Goal: Task Accomplishment & Management: Complete application form

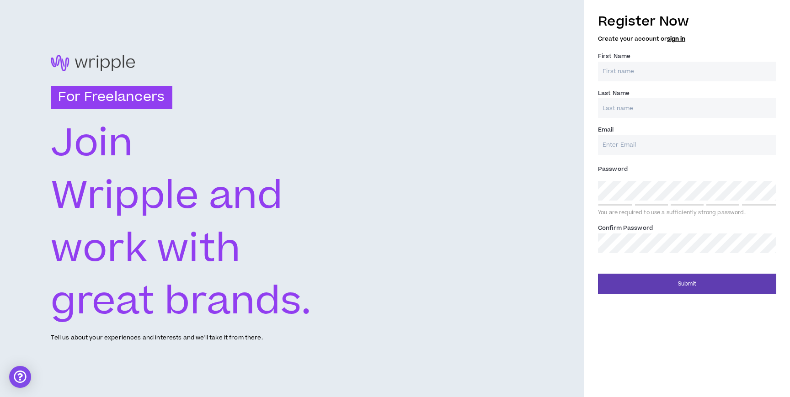
click at [635, 71] on input "First Name *" at bounding box center [687, 72] width 178 height 20
type input "[PERSON_NAME]"
type input "[EMAIL_ADDRESS][DOMAIN_NAME]"
type input "[PERSON_NAME]"
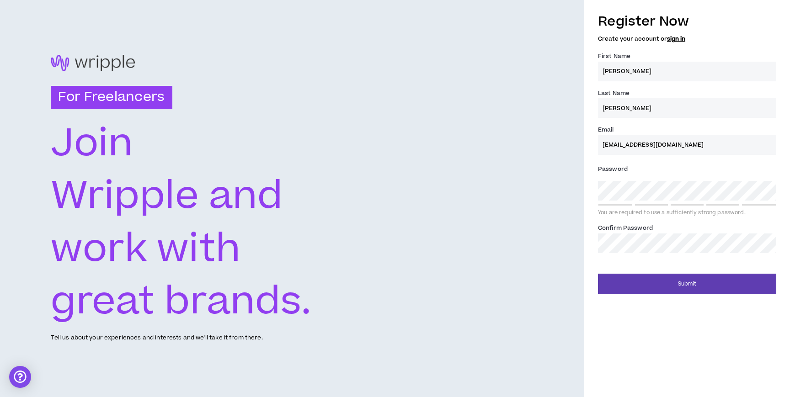
type input "[EMAIL_ADDRESS][DOMAIN_NAME]"
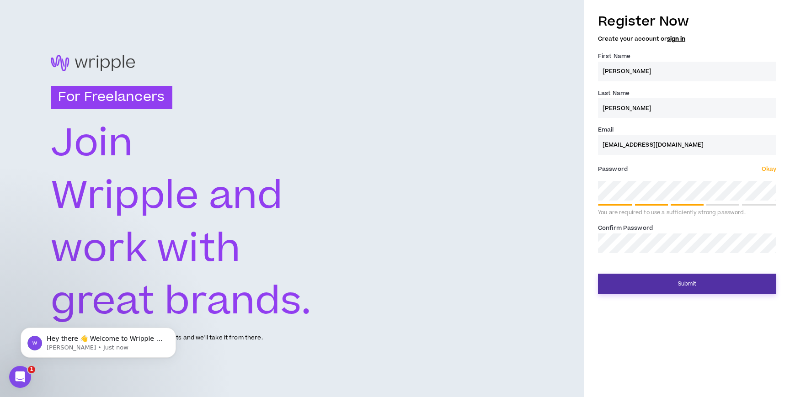
click at [648, 285] on button "Submit" at bounding box center [687, 284] width 178 height 21
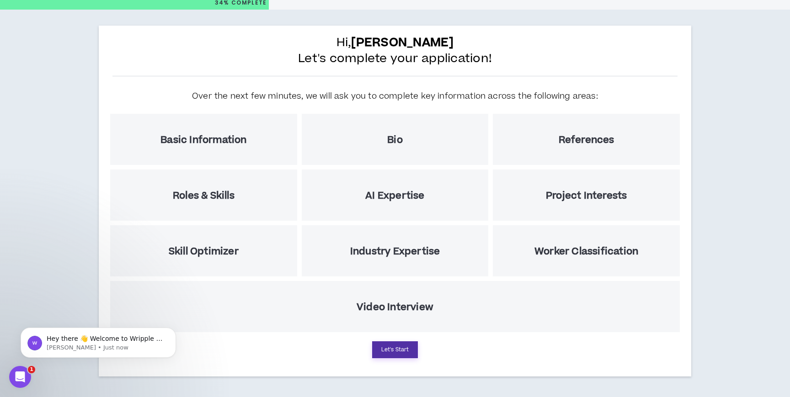
click at [389, 347] on button "Let's Start" at bounding box center [395, 349] width 46 height 17
select select "US"
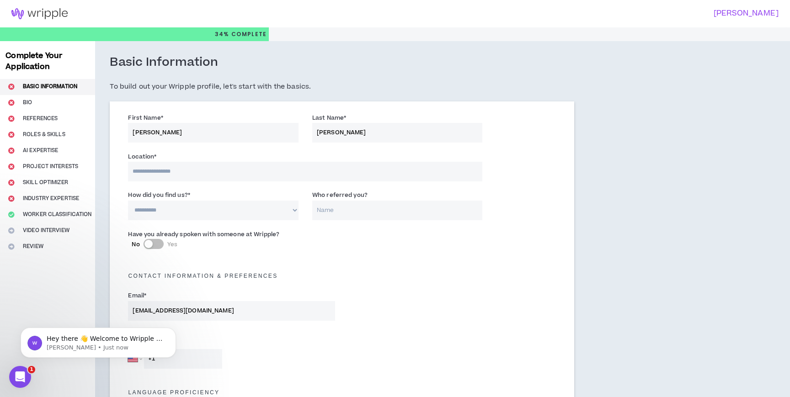
click at [184, 168] on input at bounding box center [305, 172] width 354 height 20
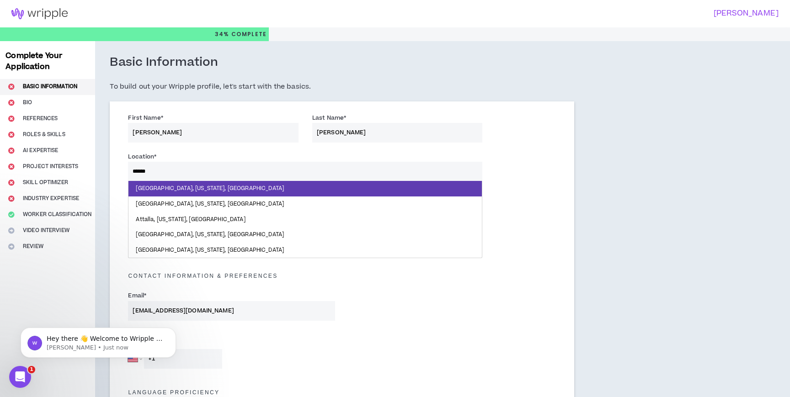
type input "*******"
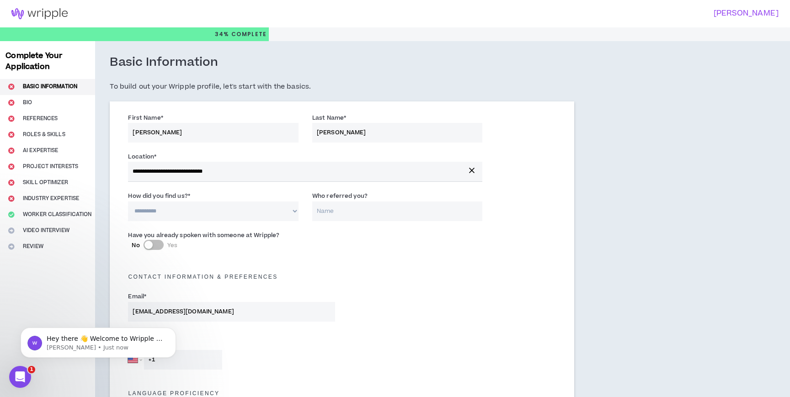
click at [172, 211] on select "**********" at bounding box center [213, 212] width 170 height 20
select select "*"
click at [128, 202] on select "**********" at bounding box center [213, 212] width 170 height 20
click at [348, 212] on input "Who referred you?" at bounding box center [397, 212] width 170 height 20
type input "[PERSON_NAME]"
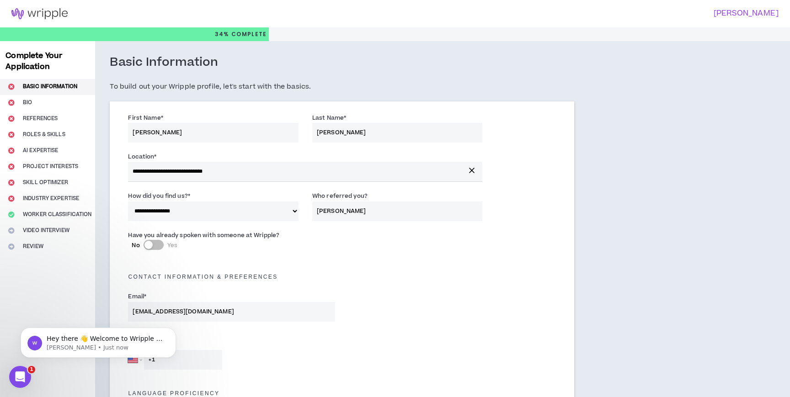
click at [330, 265] on div "Contact Information & preferences" at bounding box center [342, 272] width 442 height 20
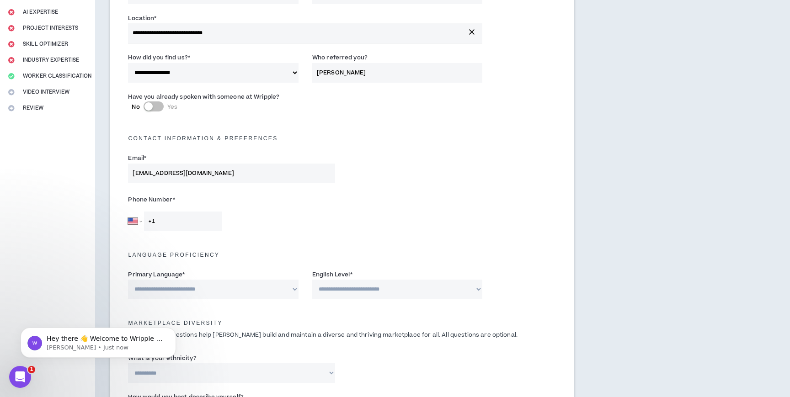
scroll to position [149, 0]
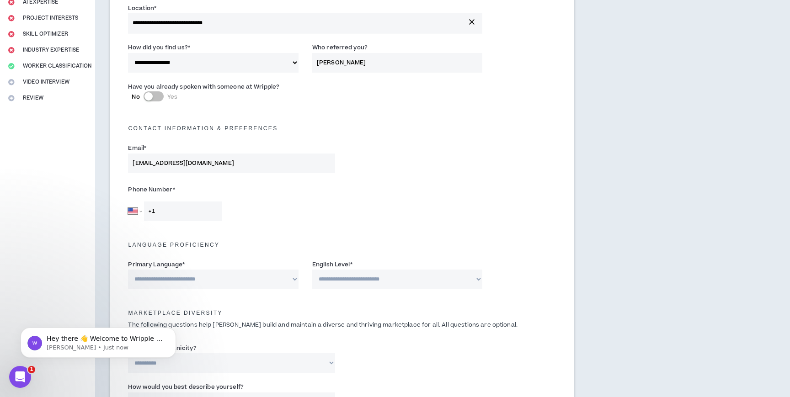
click at [168, 213] on input "+1" at bounding box center [183, 212] width 78 height 20
type input "[PHONE_NUMBER]"
click at [266, 229] on div "Language Proficiency" at bounding box center [342, 242] width 442 height 29
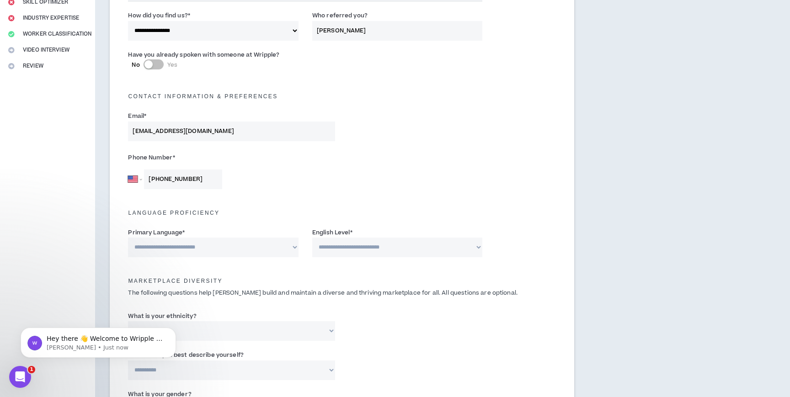
click at [265, 241] on select "**********" at bounding box center [213, 248] width 170 height 20
select select "*******"
click at [128, 238] on select "**********" at bounding box center [213, 248] width 170 height 20
click at [381, 250] on select "**********" at bounding box center [397, 248] width 170 height 20
select select "*"
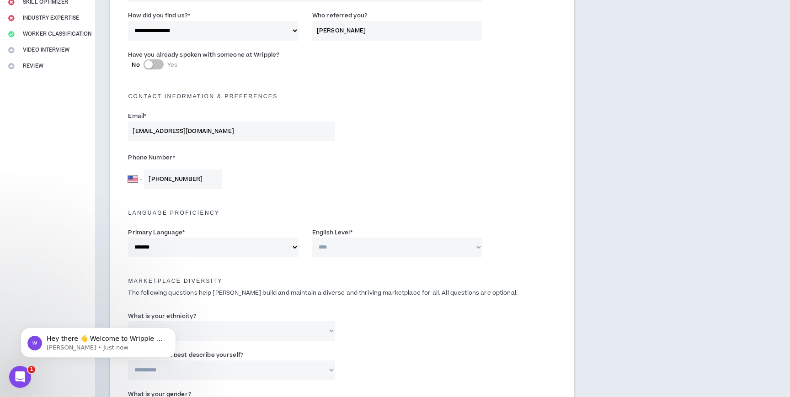
click at [312, 238] on select "**********" at bounding box center [397, 248] width 170 height 20
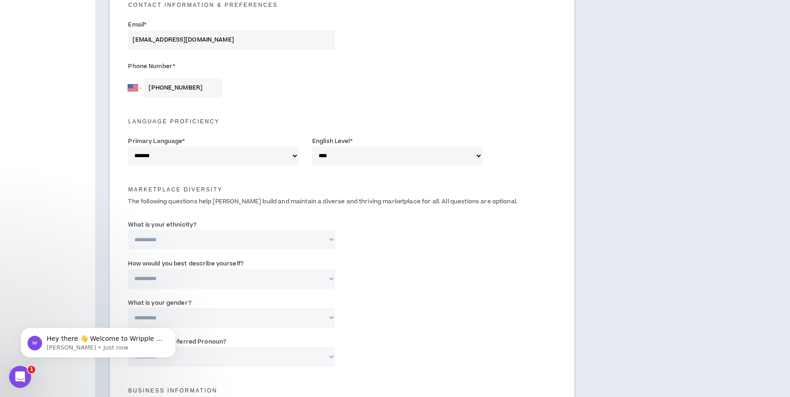
scroll to position [283, 0]
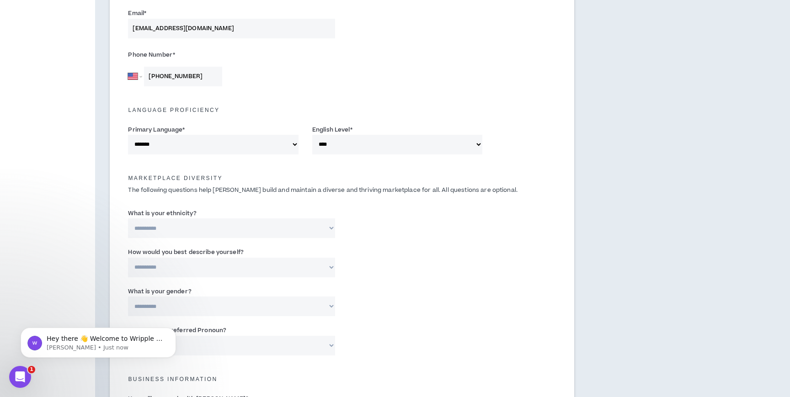
click at [287, 223] on select "**********" at bounding box center [231, 228] width 207 height 20
select select "**********"
click at [128, 218] on select "**********" at bounding box center [231, 228] width 207 height 20
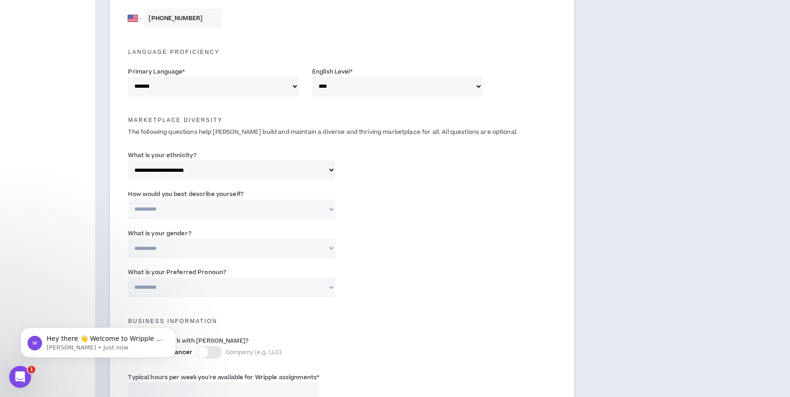
scroll to position [352, 0]
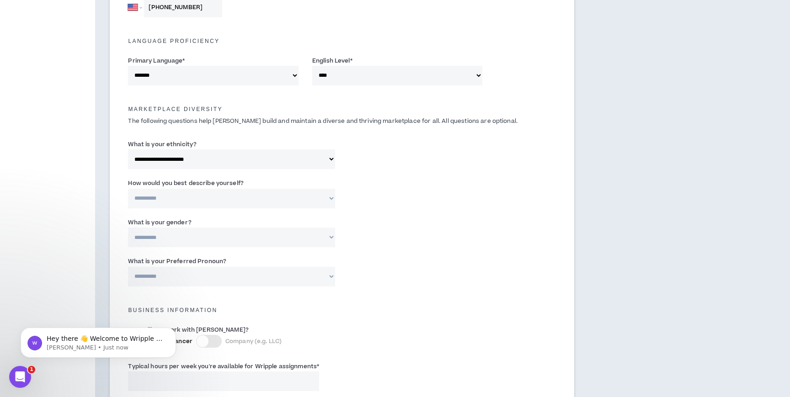
click at [317, 197] on select "**********" at bounding box center [231, 199] width 207 height 20
select select "*****"
click at [128, 189] on select "**********" at bounding box center [231, 199] width 207 height 20
click at [305, 276] on select "**********" at bounding box center [231, 277] width 207 height 20
select select "**********"
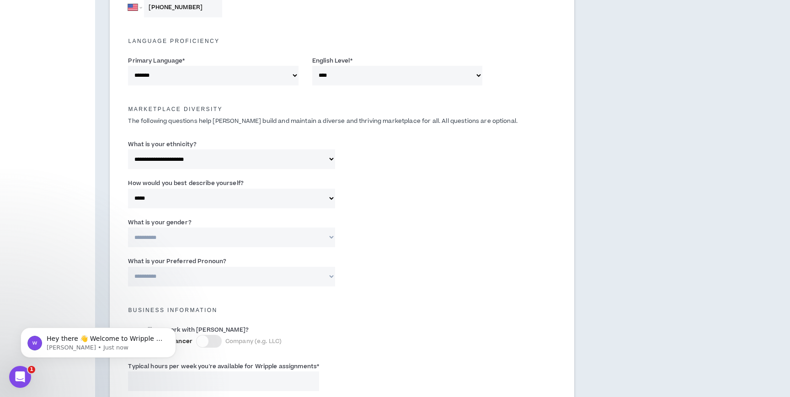
click at [128, 267] on select "**********" at bounding box center [231, 277] width 207 height 20
click at [425, 288] on div "**********" at bounding box center [342, 273] width 442 height 39
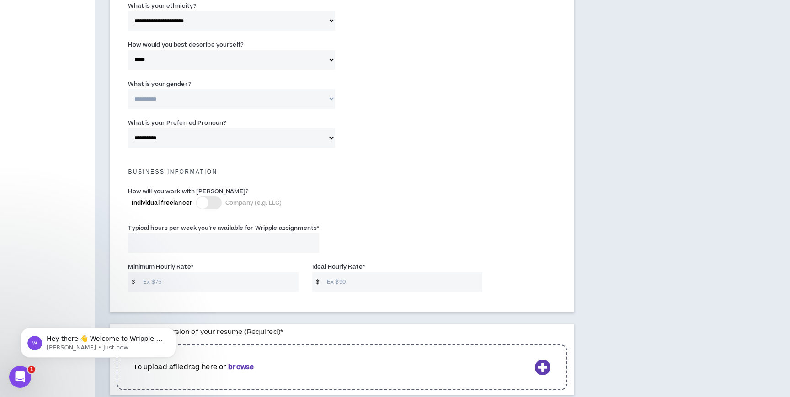
scroll to position [493, 0]
click at [195, 248] on input "Typical hours per week you're available for Wripple assignments *" at bounding box center [223, 241] width 191 height 20
type input "40"
click at [202, 277] on input "Minimum Hourly Rate *" at bounding box center [218, 281] width 160 height 20
type input "100"
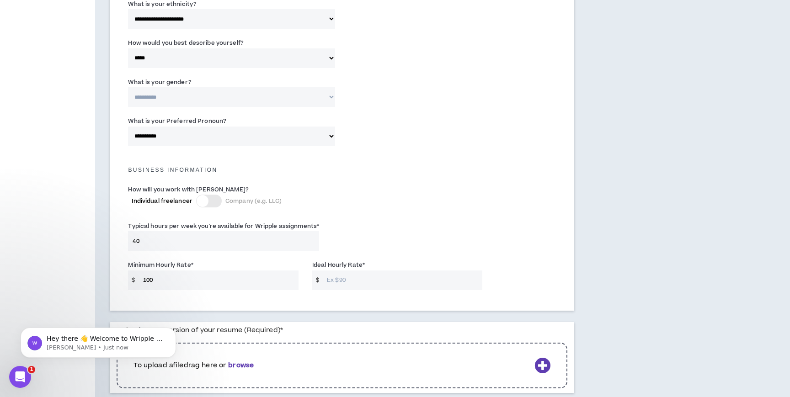
click at [365, 286] on input "Ideal Hourly Rate *" at bounding box center [402, 281] width 160 height 20
type input "130"
click at [424, 213] on div "How will you work with [PERSON_NAME]? Individual freelancer Company (e.g. LLC)" at bounding box center [342, 200] width 442 height 37
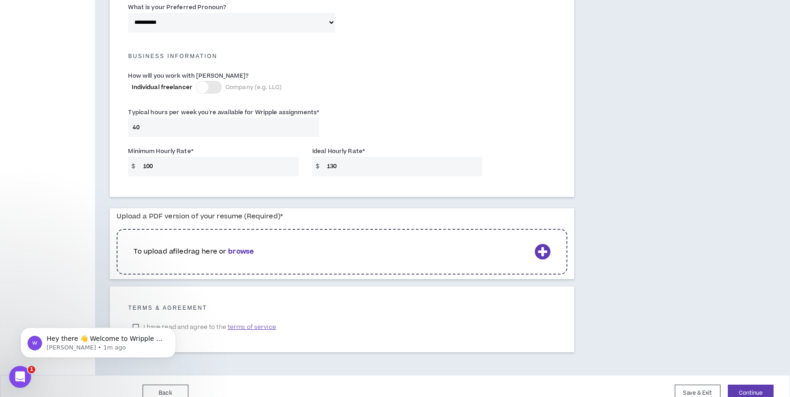
scroll to position [611, 0]
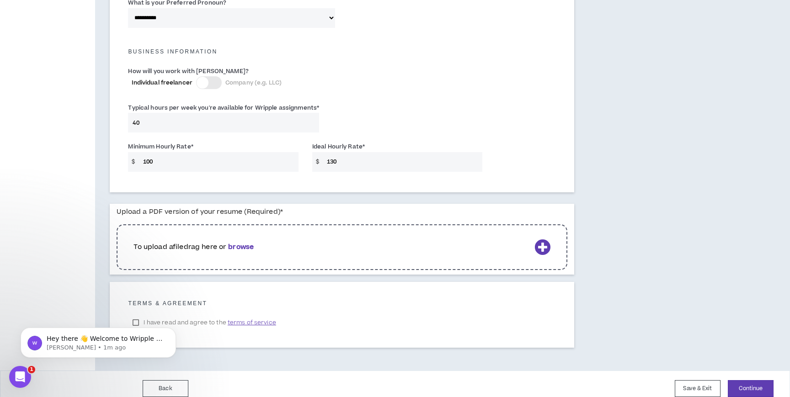
click at [158, 160] on input "100" at bounding box center [218, 162] width 160 height 20
type input "1"
type input "90"
click at [347, 82] on label "Individual freelancer Company (e.g. LLC)" at bounding box center [268, 82] width 273 height 13
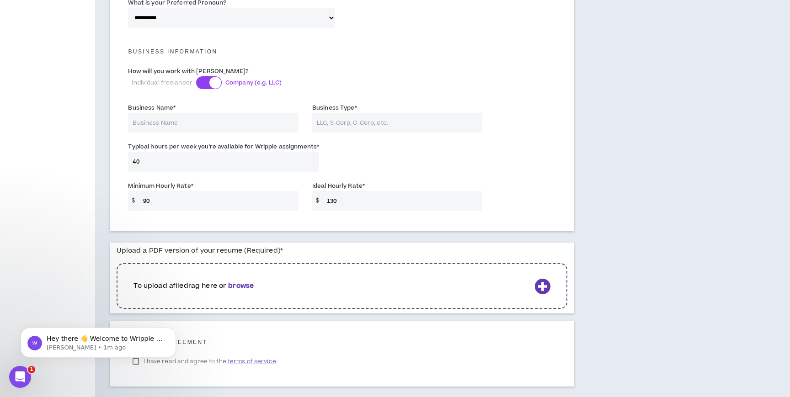
click at [217, 83] on div at bounding box center [215, 83] width 12 height 12
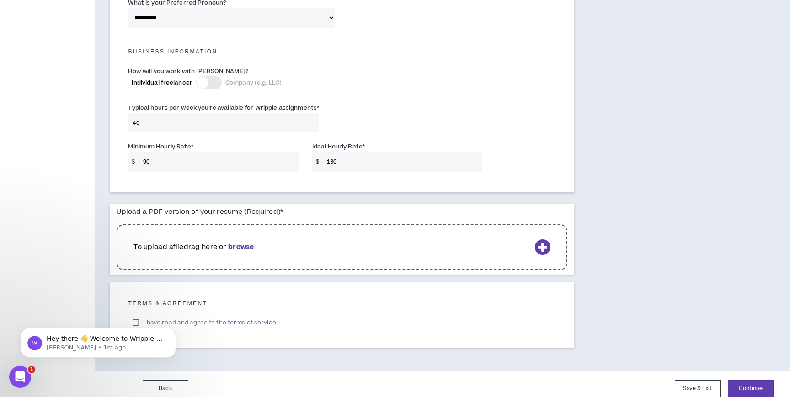
click at [345, 165] on input "130" at bounding box center [402, 162] width 160 height 20
click at [241, 246] on b "browse" at bounding box center [241, 247] width 26 height 10
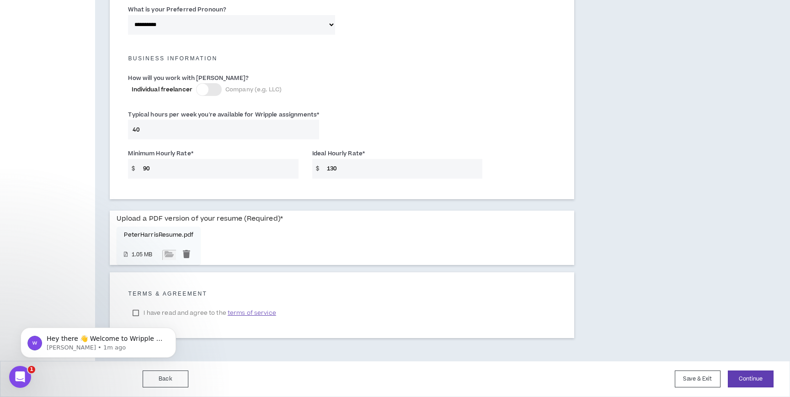
scroll to position [604, 0]
click html "Hey there 👋 Welcome to Wripple 🙌 Take a look around! If you have any questions,…"
click at [135, 313] on body "Hey there 👋 Welcome to Wripple 🙌 Take a look around! If you have any questions,…" at bounding box center [99, 340] width 176 height 57
click at [242, 313] on span "terms of service" at bounding box center [252, 313] width 48 height 9
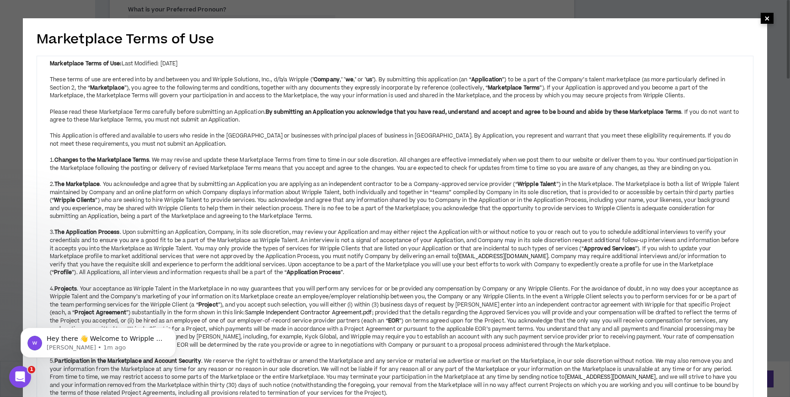
click at [765, 17] on span "×" at bounding box center [766, 18] width 5 height 11
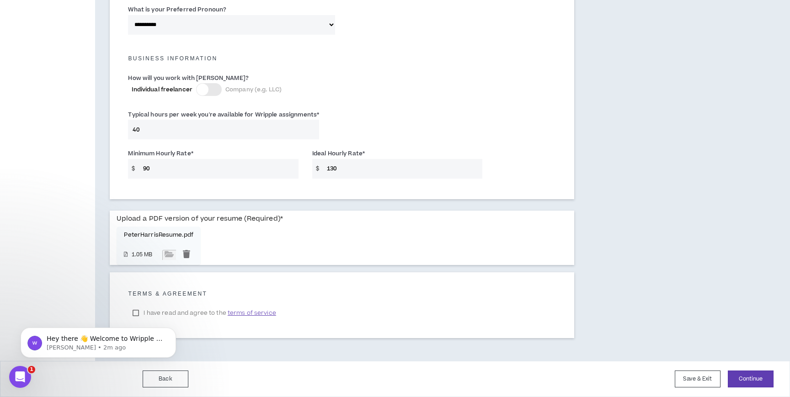
click at [134, 313] on body "Hey there 👋 Welcome to Wripple 🙌 Take a look around! If you have any questions,…" at bounding box center [99, 340] width 176 height 57
drag, startPoint x: 134, startPoint y: 313, endPoint x: 154, endPoint y: 602, distance: 289.5
click at [134, 313] on body "Hey there 👋 Welcome to Wripple 🙌 Take a look around! If you have any questions,…" at bounding box center [99, 340] width 176 height 57
click at [259, 314] on span "terms of service" at bounding box center [252, 313] width 48 height 9
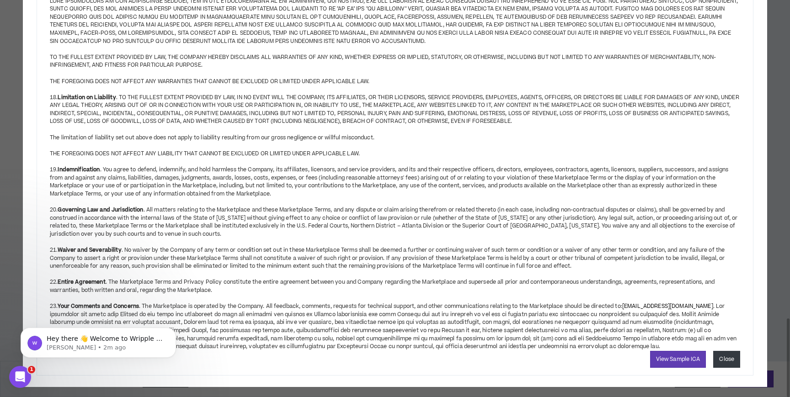
click at [737, 353] on button "Close" at bounding box center [726, 359] width 27 height 17
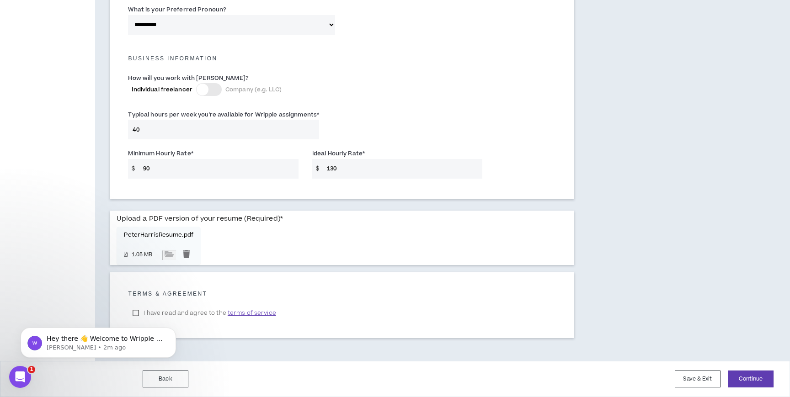
click at [136, 312] on body "Hey there 👋 Welcome to Wripple 🙌 Take a look around! If you have any questions,…" at bounding box center [99, 340] width 176 height 57
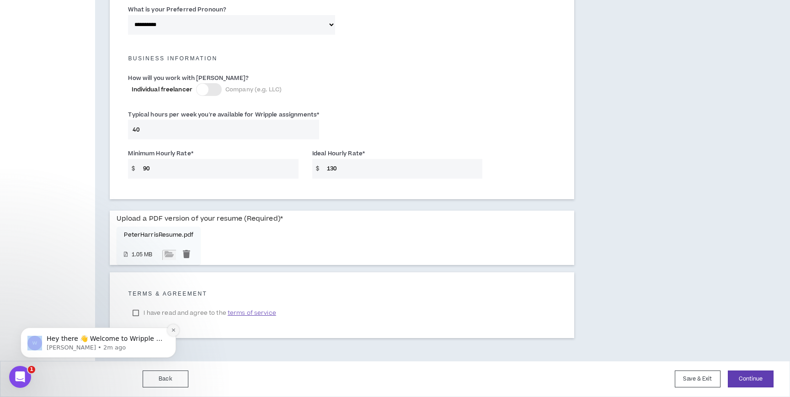
click at [173, 329] on icon "Dismiss notification" at bounding box center [173, 330] width 5 height 5
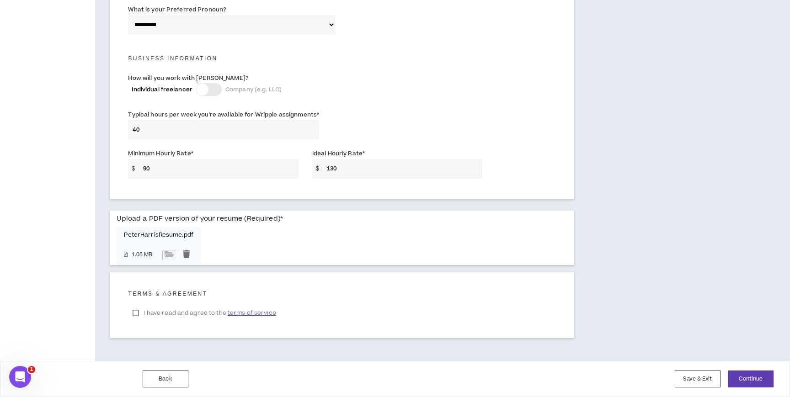
click at [135, 314] on label "I have read and agree to the terms of service" at bounding box center [204, 313] width 152 height 14
click at [756, 382] on button "Continue" at bounding box center [751, 379] width 46 height 17
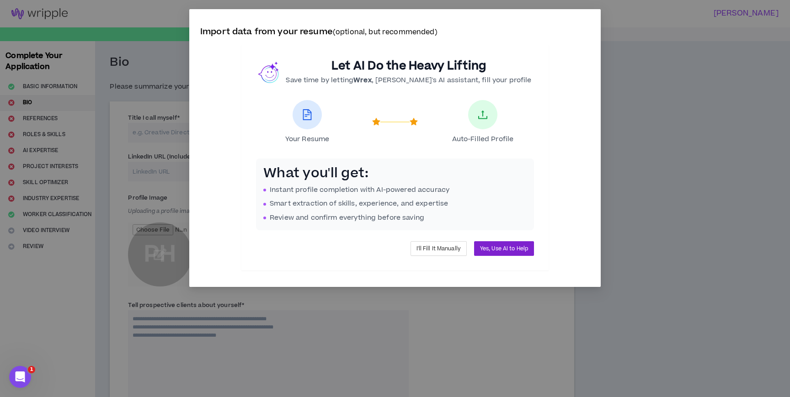
click at [508, 247] on span "Yes, Use AI to Help" at bounding box center [504, 249] width 48 height 9
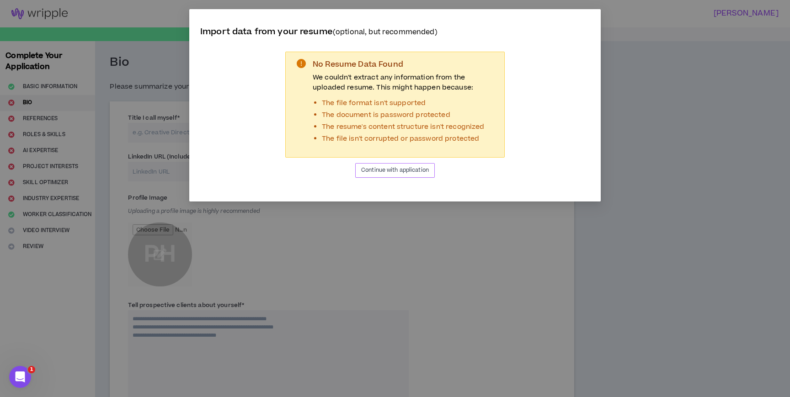
click at [381, 169] on span "Continue with application" at bounding box center [395, 170] width 68 height 9
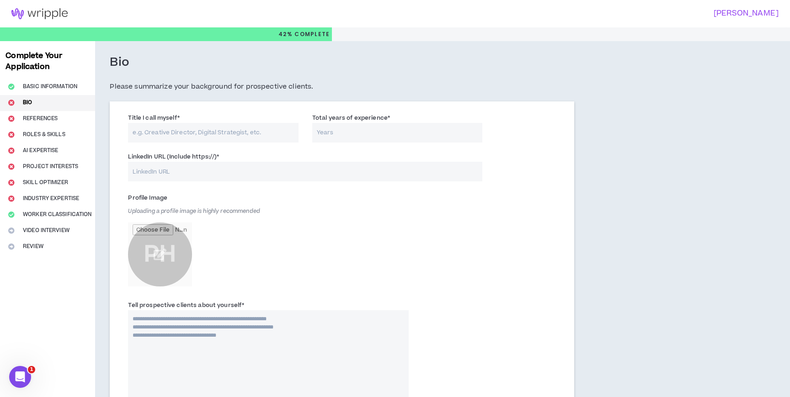
click at [244, 135] on input "Title I call myself *" at bounding box center [213, 133] width 170 height 20
type input "Creative Director/Writer"
click at [346, 131] on input "Total years of experience *" at bounding box center [397, 133] width 170 height 20
type input "15"
click at [257, 166] on input "LinkedIn URL (Include https://) *" at bounding box center [305, 172] width 354 height 20
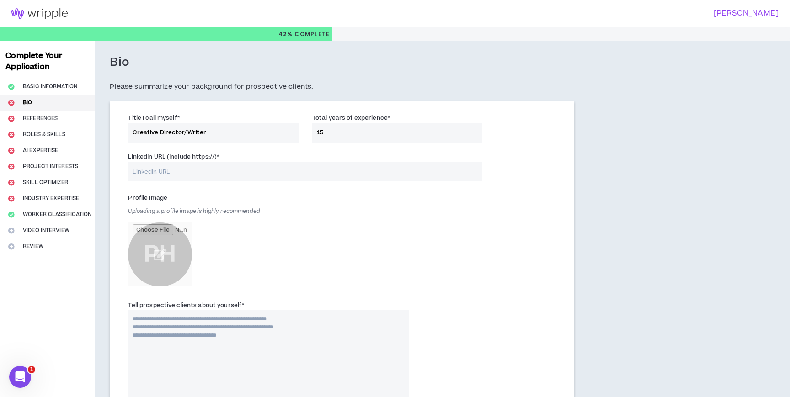
paste input "[URL][DOMAIN_NAME][PERSON_NAME]"
type input "[URL][DOMAIN_NAME][PERSON_NAME]"
click at [243, 223] on div "Profile Image Uploading a profile image is highly recommended PH" at bounding box center [268, 241] width 281 height 101
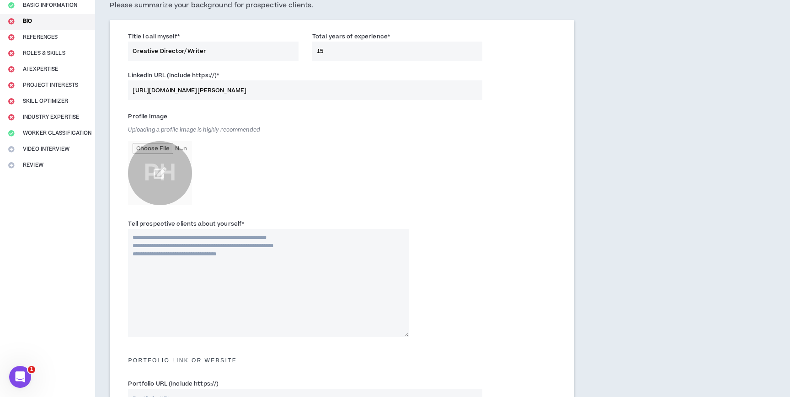
scroll to position [85, 0]
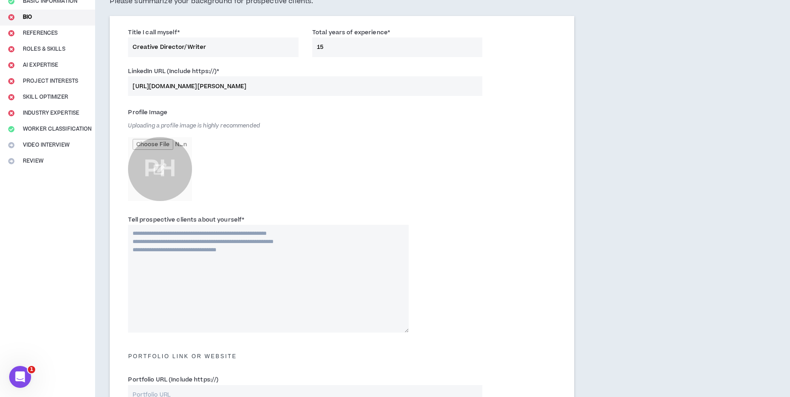
click at [192, 259] on textarea "Tell prospective clients about yourself *" at bounding box center [268, 279] width 281 height 108
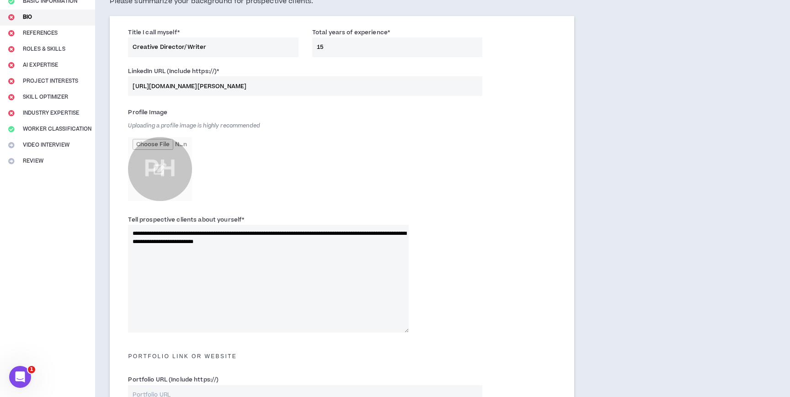
click at [384, 234] on textarea "**********" at bounding box center [268, 279] width 281 height 108
click at [386, 234] on textarea "**********" at bounding box center [268, 279] width 281 height 108
click at [367, 243] on textarea "**********" at bounding box center [268, 279] width 281 height 108
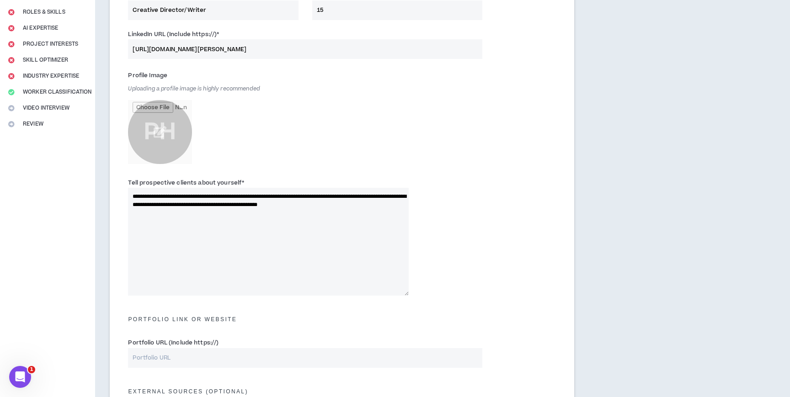
scroll to position [124, 0]
type textarea "**********"
click at [317, 358] on input "Portfolio URL (Include https://)" at bounding box center [305, 357] width 354 height 20
type input "htt"
click at [192, 360] on input "htt" at bounding box center [305, 357] width 354 height 20
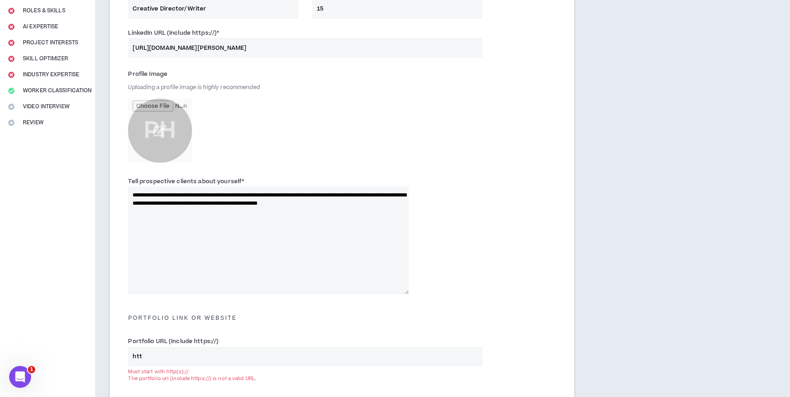
click at [192, 360] on input "htt" at bounding box center [305, 357] width 354 height 20
paste input "[URL][DOMAIN_NAME]"
type input "[URL][DOMAIN_NAME]"
click at [492, 287] on div "**********" at bounding box center [342, 237] width 442 height 127
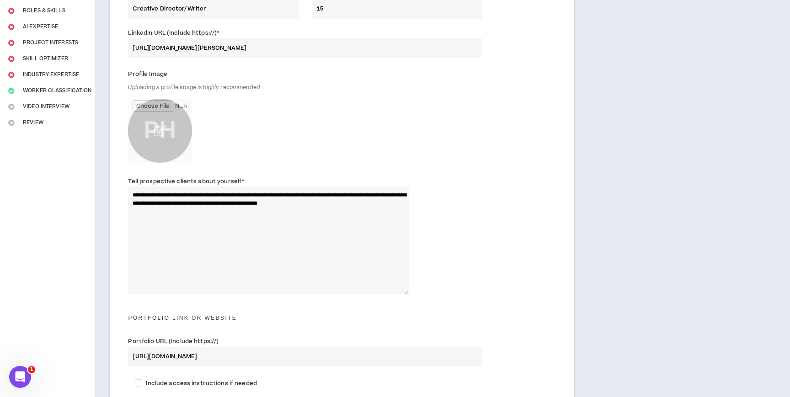
drag, startPoint x: 221, startPoint y: 358, endPoint x: 111, endPoint y: 351, distance: 110.4
click at [111, 351] on div "**********" at bounding box center [342, 279] width 464 height 602
click at [380, 209] on textarea "**********" at bounding box center [268, 240] width 281 height 108
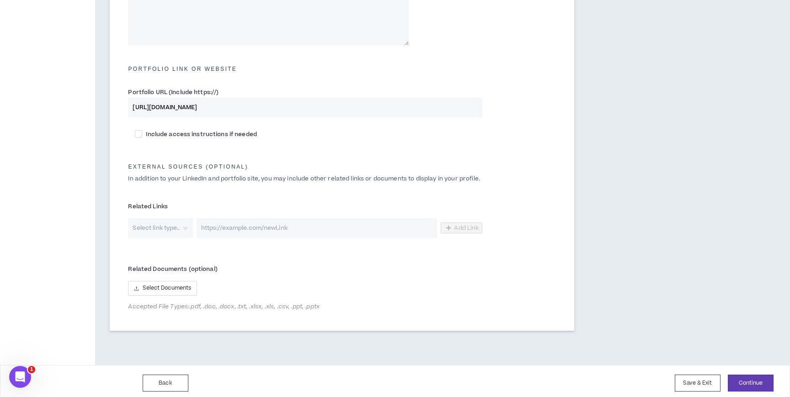
scroll to position [377, 0]
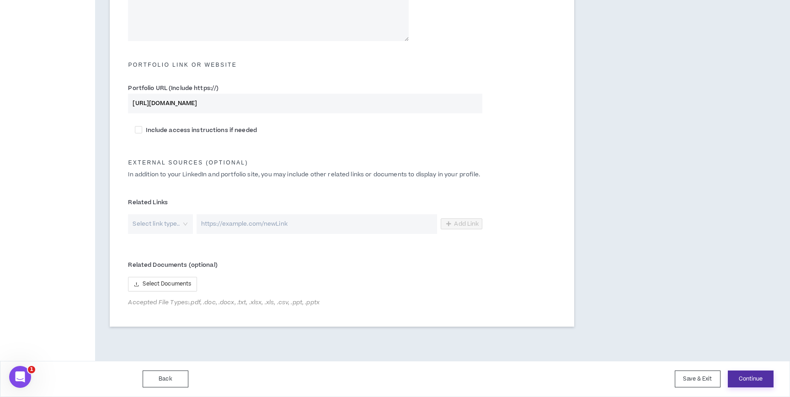
type textarea "**********"
click at [760, 382] on button "Continue" at bounding box center [751, 379] width 46 height 17
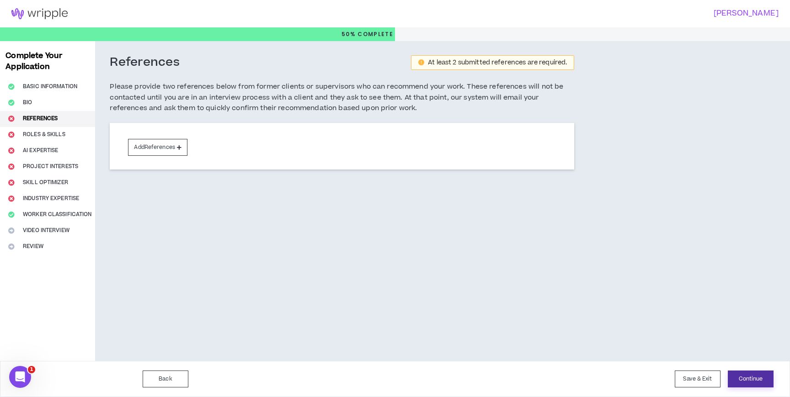
click at [739, 379] on button "Continue" at bounding box center [751, 379] width 46 height 17
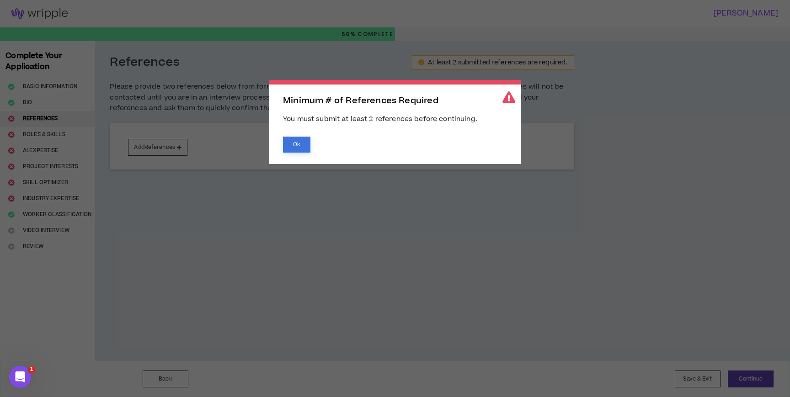
click at [295, 147] on button "Ok" at bounding box center [296, 145] width 27 height 16
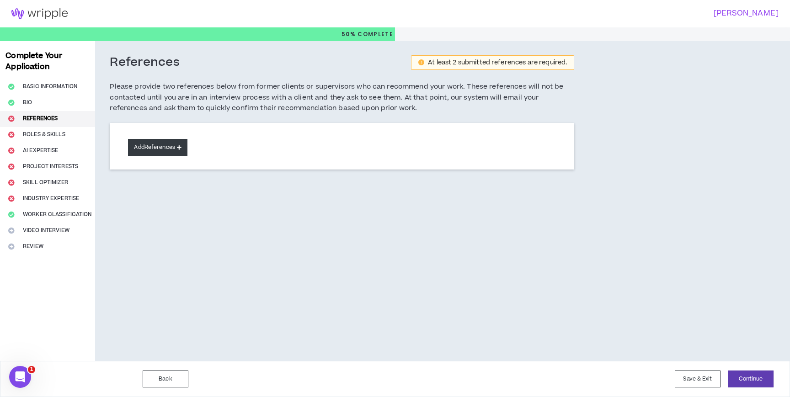
click at [171, 149] on button "Add References" at bounding box center [157, 147] width 59 height 17
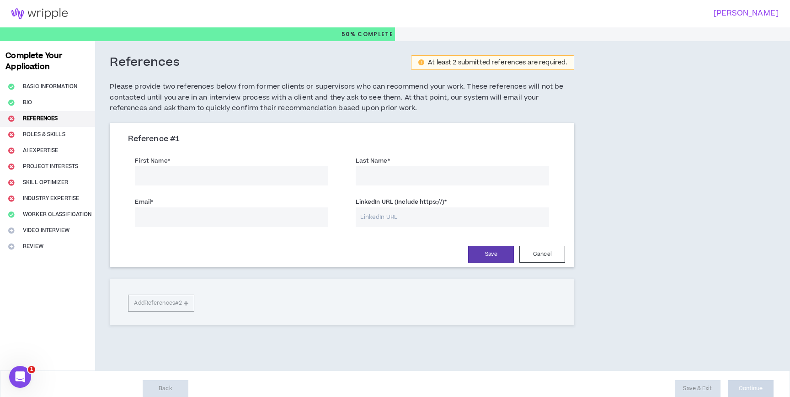
click at [182, 169] on input "First Name *" at bounding box center [231, 176] width 193 height 20
type input "Mark"
type input "Fields"
click at [392, 218] on input "LinkedIn URL (Include https://) *" at bounding box center [452, 218] width 193 height 20
paste input "[URL][DOMAIN_NAME]"
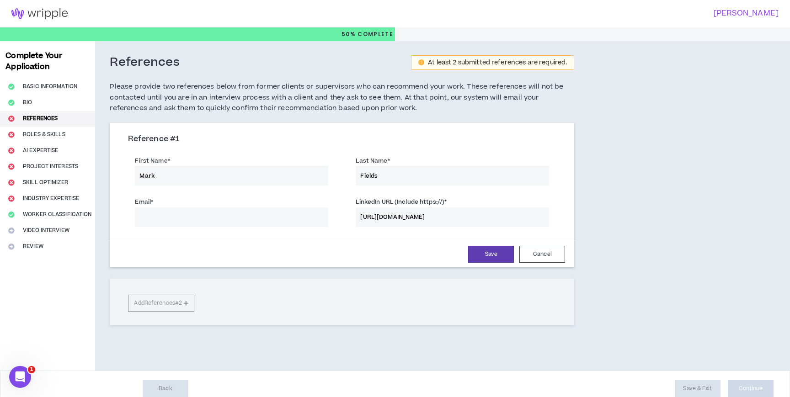
type input "[URL][DOMAIN_NAME]"
click at [285, 221] on input "Email *" at bounding box center [231, 218] width 193 height 20
paste input "[EMAIL_ADDRESS][DOMAIN_NAME]"
type input "[EMAIL_ADDRESS][DOMAIN_NAME]"
click at [488, 254] on button "Save" at bounding box center [491, 254] width 46 height 17
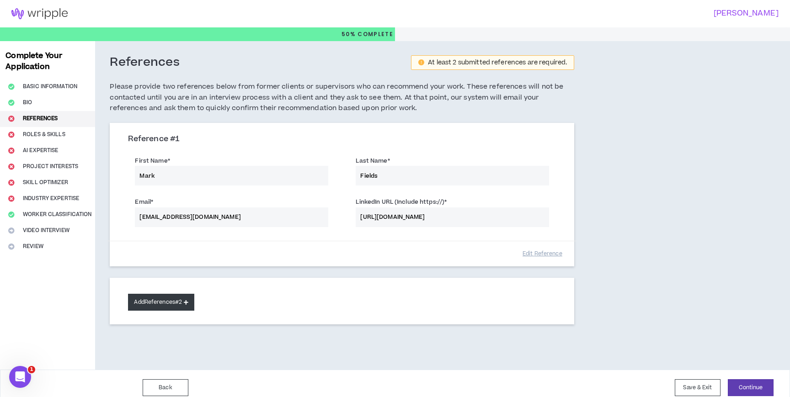
click at [154, 305] on button "Add References #2" at bounding box center [161, 302] width 66 height 17
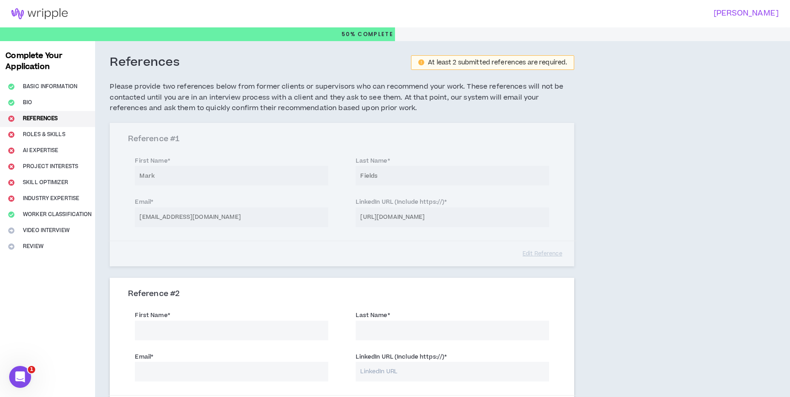
click at [170, 327] on input "First Name *" at bounding box center [231, 331] width 193 height 20
type input "[PERSON_NAME]"
type input "Beadon"
click at [202, 372] on input "Email *" at bounding box center [231, 372] width 193 height 20
click at [411, 367] on input "LinkedIn URL (Include https://) *" at bounding box center [452, 372] width 193 height 20
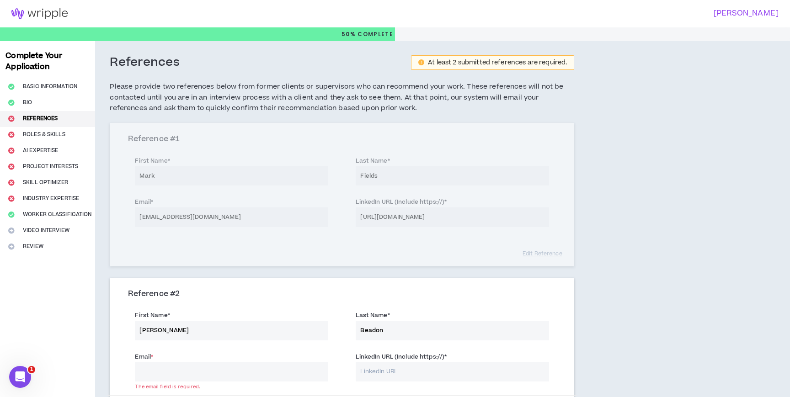
paste input "[URL][DOMAIN_NAME][PERSON_NAME]"
type input "[URL][DOMAIN_NAME][PERSON_NAME]"
click at [224, 369] on input "Email *" at bounding box center [231, 372] width 193 height 20
paste input "[EMAIL_ADDRESS][DOMAIN_NAME]"
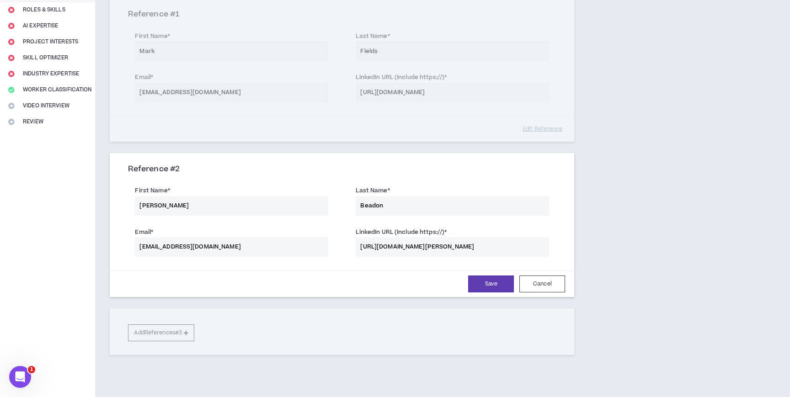
scroll to position [124, 0]
type input "[EMAIL_ADDRESS][DOMAIN_NAME]"
click at [488, 282] on button "Save" at bounding box center [491, 285] width 46 height 17
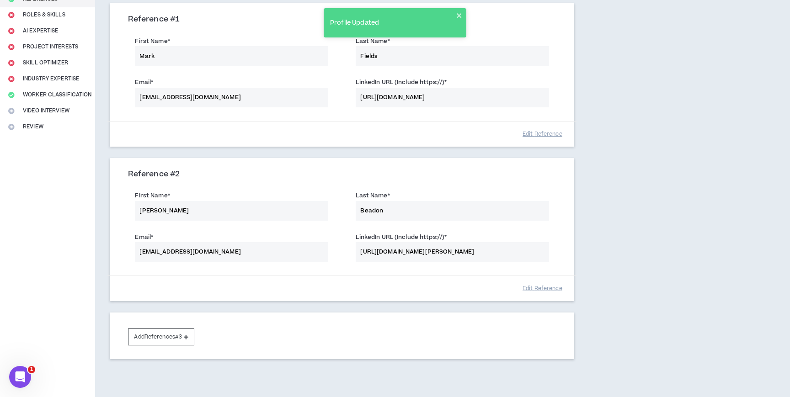
scroll to position [163, 0]
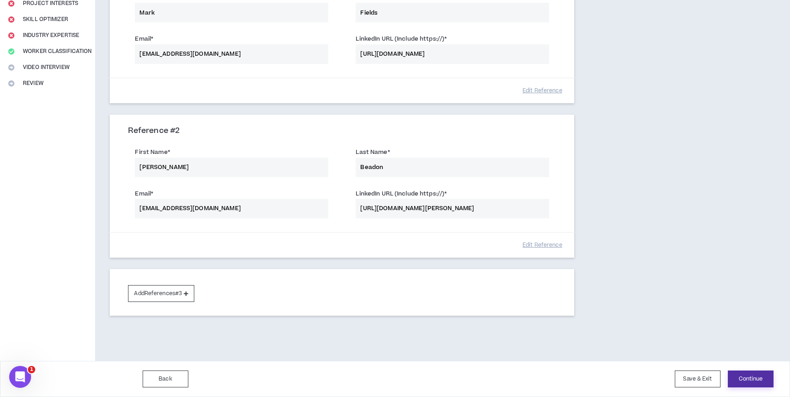
click at [749, 379] on button "Continue" at bounding box center [751, 379] width 46 height 17
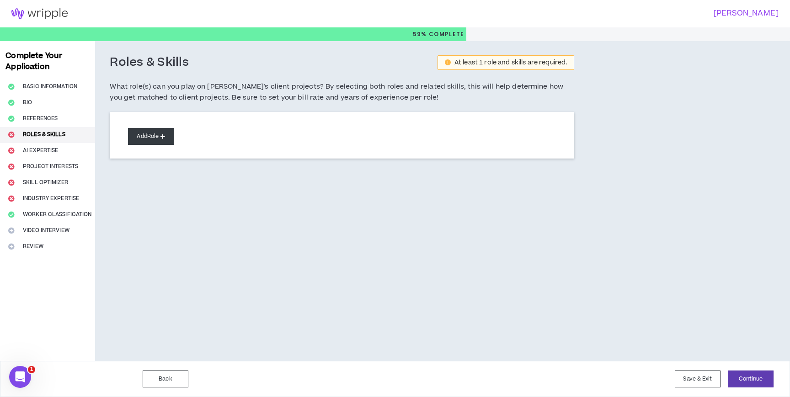
click at [165, 138] on icon at bounding box center [162, 136] width 5 height 5
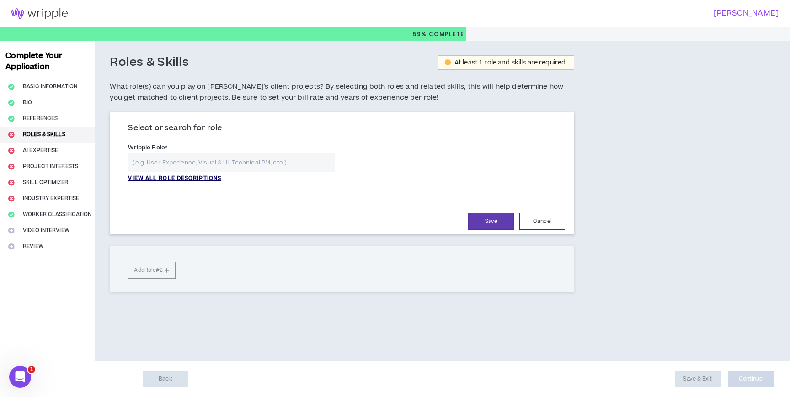
click at [183, 177] on p "VIEW ALL ROLE DESCRIPTIONS" at bounding box center [174, 179] width 93 height 8
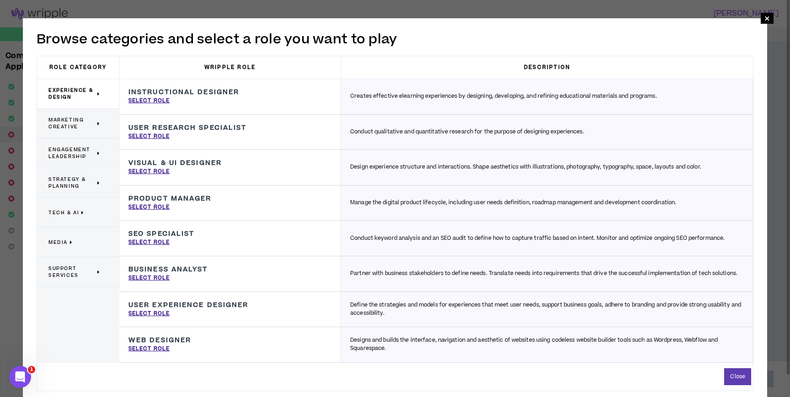
click at [75, 129] on span "Marketing Creative" at bounding box center [71, 124] width 47 height 14
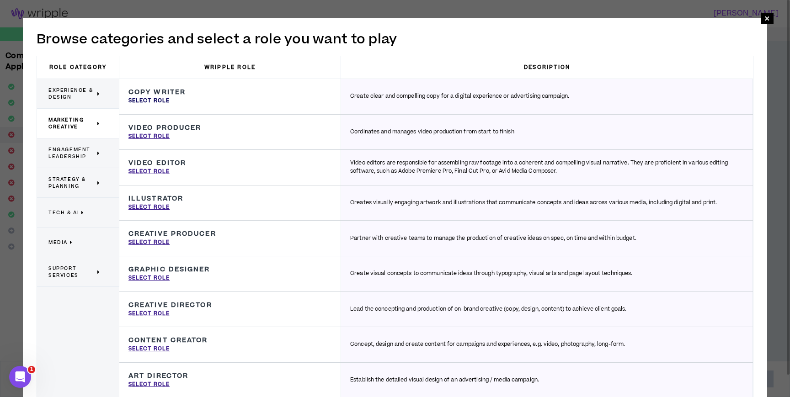
click at [157, 101] on p "Select Role" at bounding box center [148, 101] width 41 height 8
type input "Copy Writer"
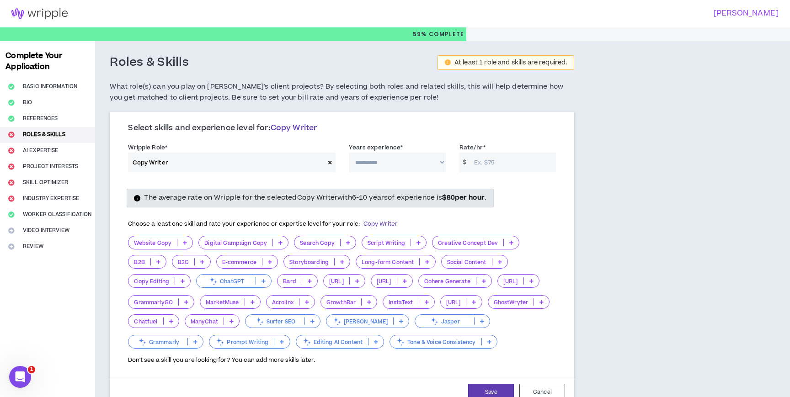
click at [149, 241] on p "Website Copy" at bounding box center [152, 243] width 48 height 7
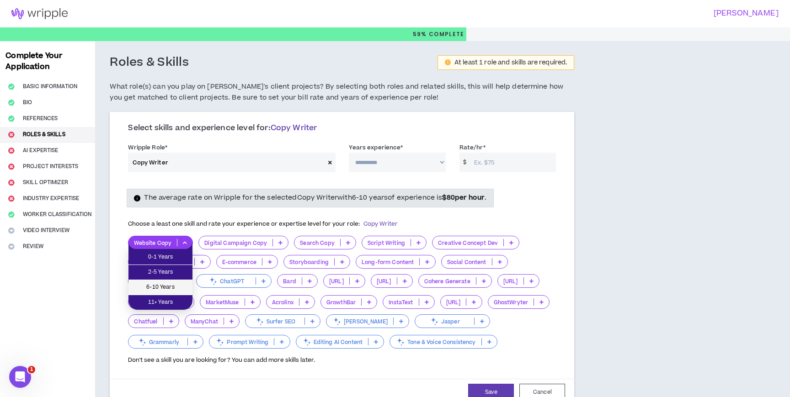
click at [167, 293] on li "6-10 Years" at bounding box center [160, 287] width 64 height 15
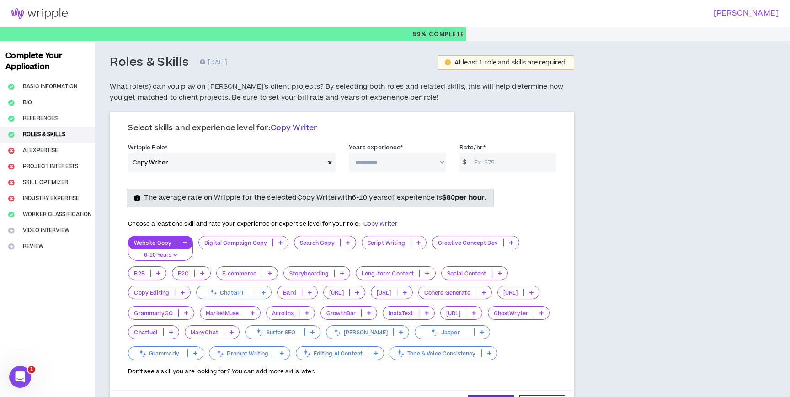
click at [178, 253] on p "6-10 Years" at bounding box center [160, 255] width 53 height 8
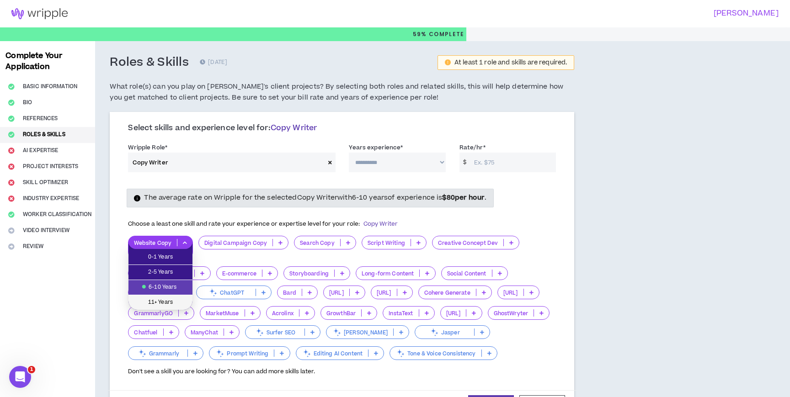
click at [168, 305] on span "11+ Years" at bounding box center [160, 303] width 53 height 10
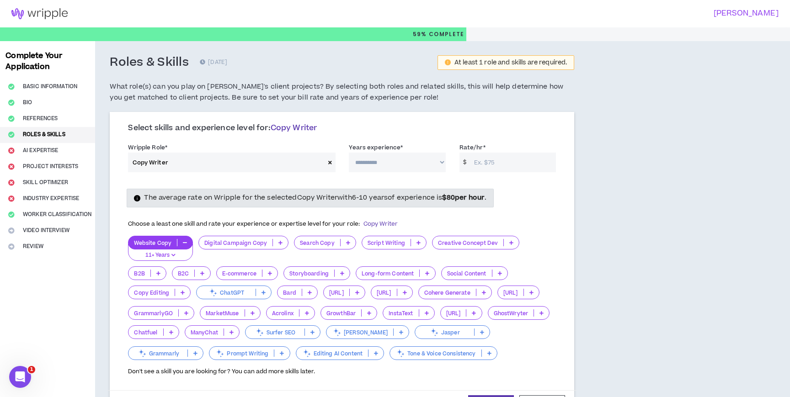
click at [418, 244] on icon at bounding box center [418, 242] width 4 height 5
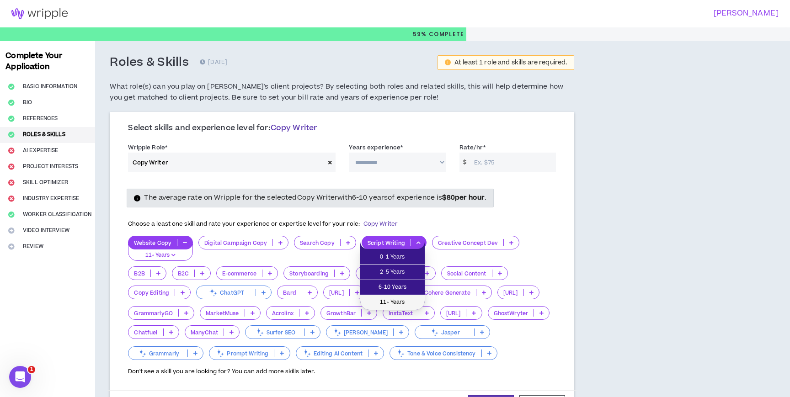
click at [394, 303] on span "11+ Years" at bounding box center [392, 303] width 53 height 10
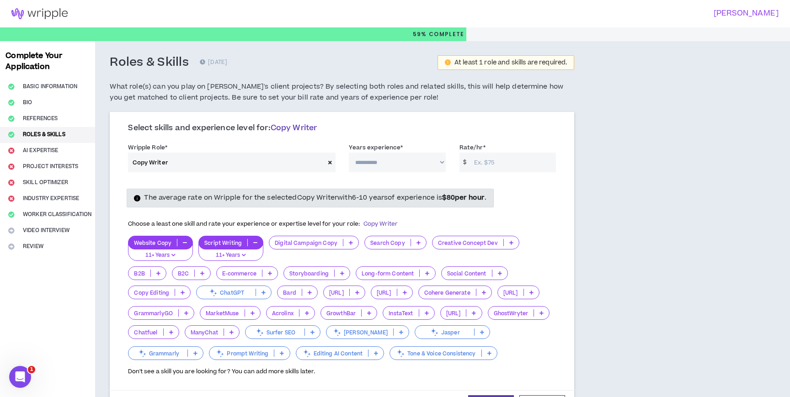
click at [510, 244] on icon at bounding box center [511, 242] width 4 height 5
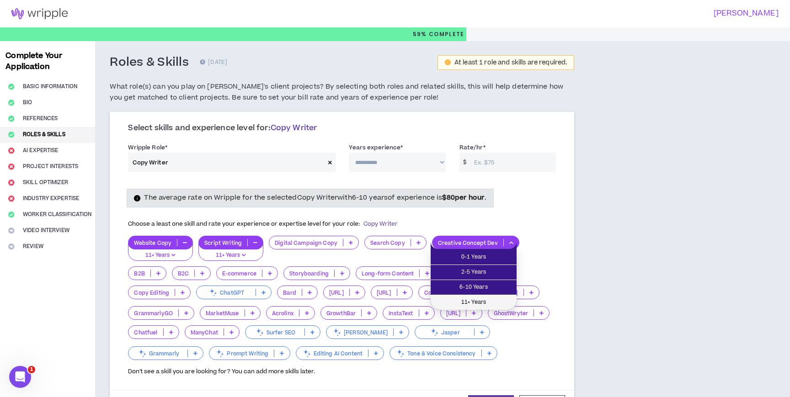
click at [476, 301] on span "11+ Years" at bounding box center [473, 303] width 75 height 10
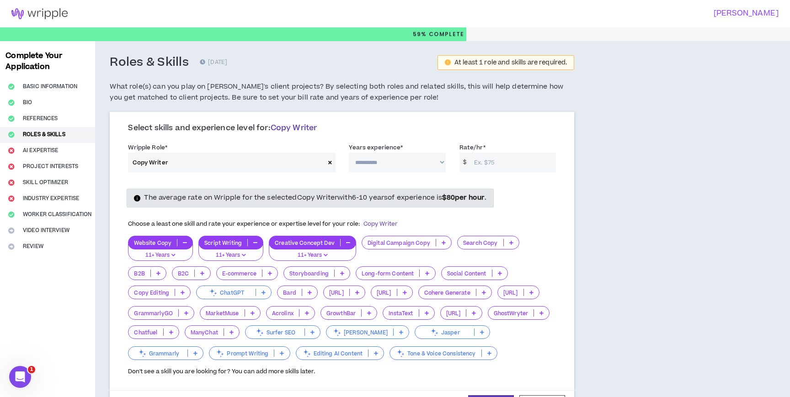
click at [162, 271] on p at bounding box center [158, 273] width 15 height 7
click at [154, 330] on span "11+ Years" at bounding box center [148, 333] width 28 height 10
click at [223, 276] on p at bounding box center [226, 273] width 15 height 7
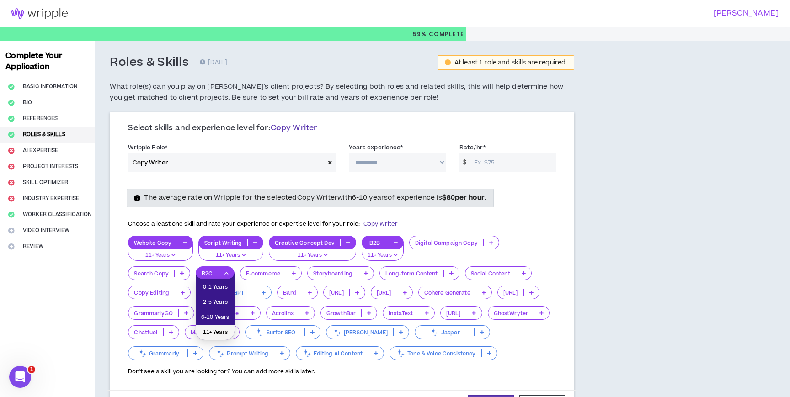
click at [215, 332] on span "11+ Years" at bounding box center [215, 333] width 28 height 10
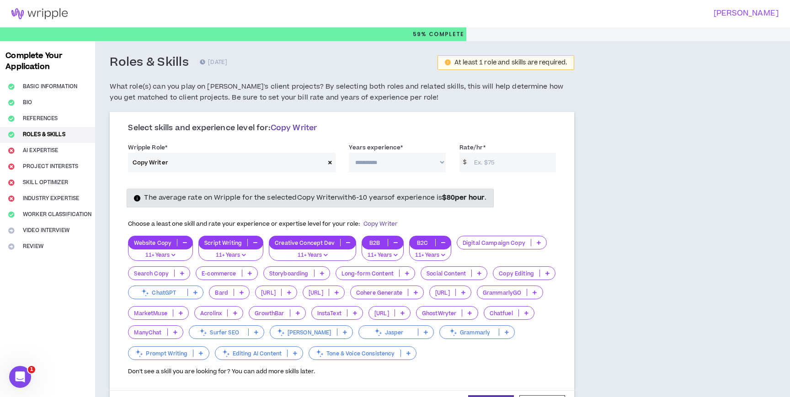
click at [481, 274] on p at bounding box center [479, 273] width 15 height 7
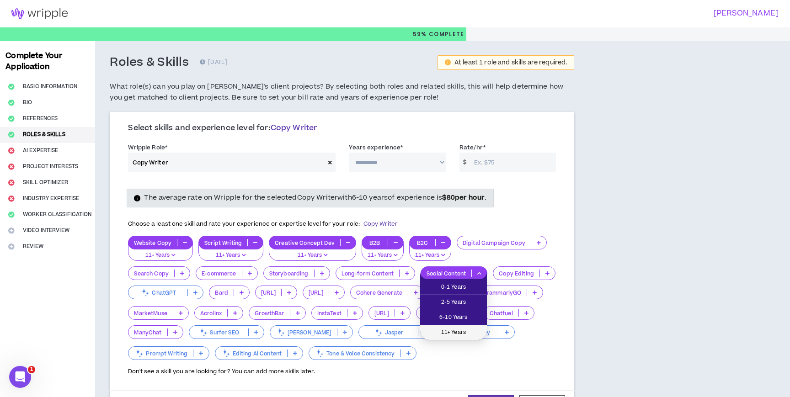
click at [454, 333] on span "11+ Years" at bounding box center [454, 333] width 56 height 10
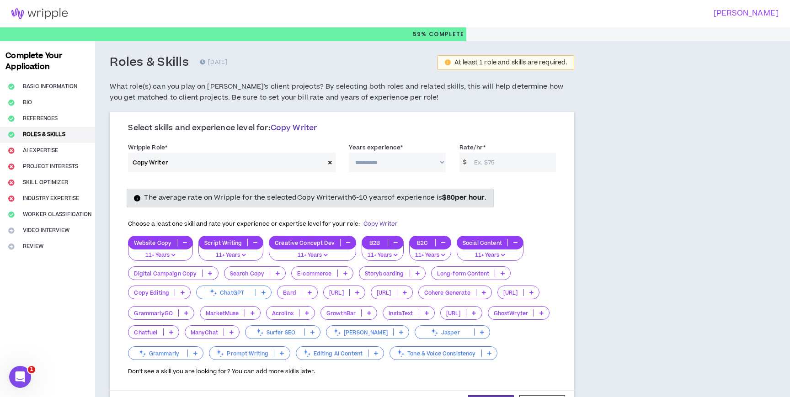
click at [260, 290] on p at bounding box center [263, 292] width 15 height 7
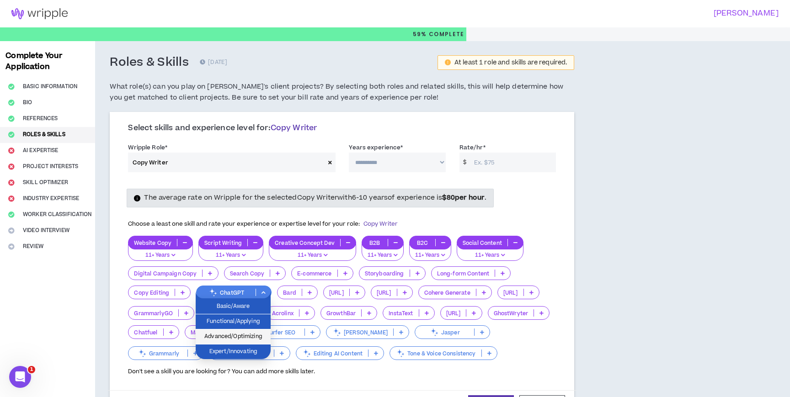
click at [250, 339] on span "Advanced/Optimizing" at bounding box center [233, 337] width 64 height 10
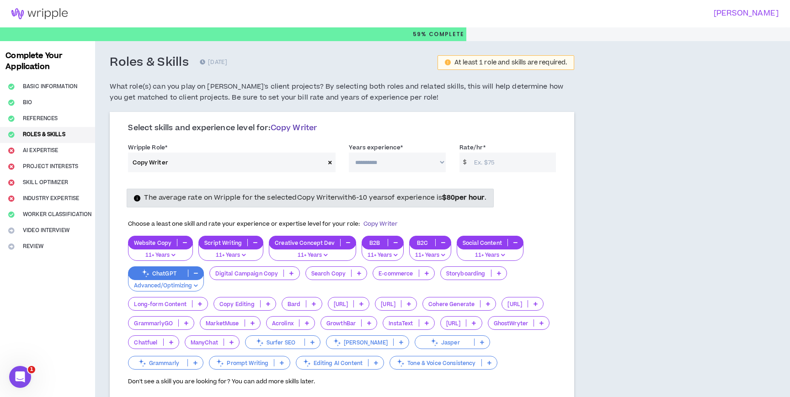
click at [290, 272] on icon at bounding box center [291, 273] width 4 height 5
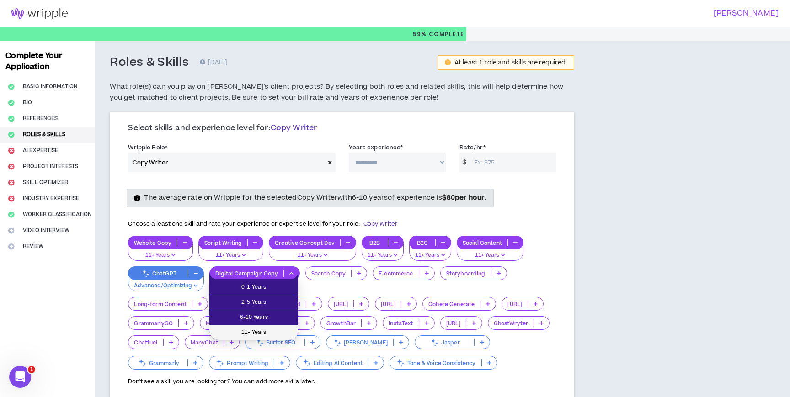
click at [277, 329] on span "11+ Years" at bounding box center [254, 333] width 78 height 10
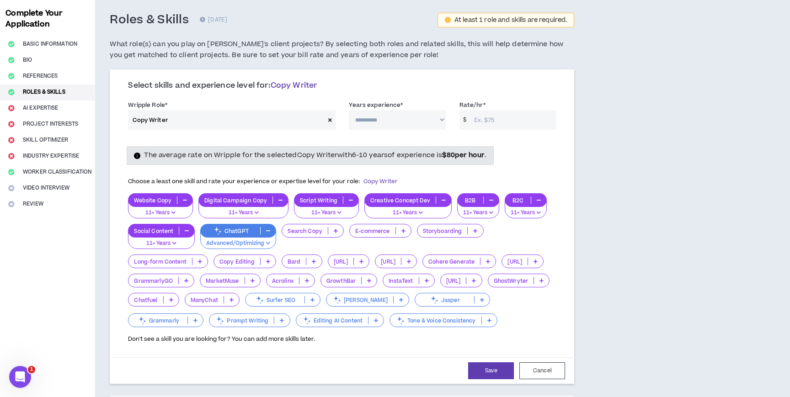
scroll to position [43, 0]
click at [482, 369] on button "Save" at bounding box center [491, 370] width 46 height 17
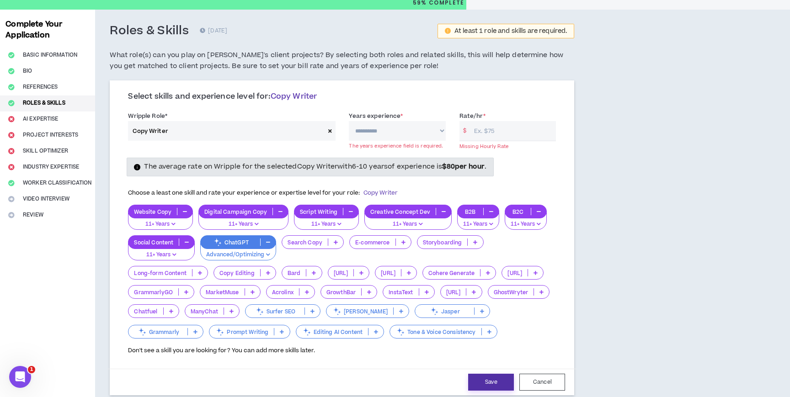
scroll to position [22, 0]
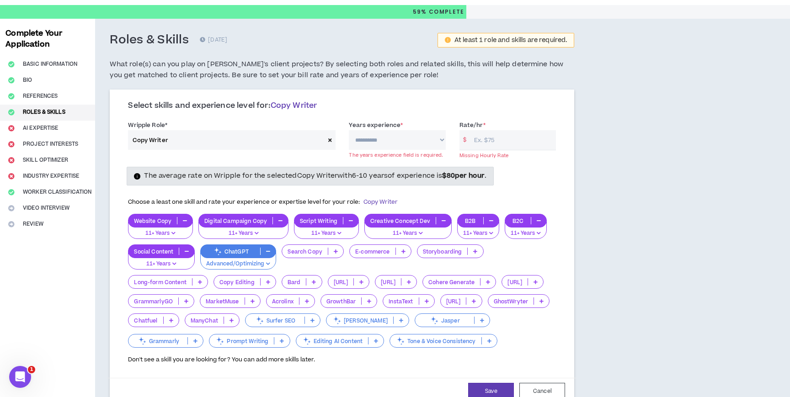
click at [331, 140] on icon at bounding box center [330, 140] width 4 height 5
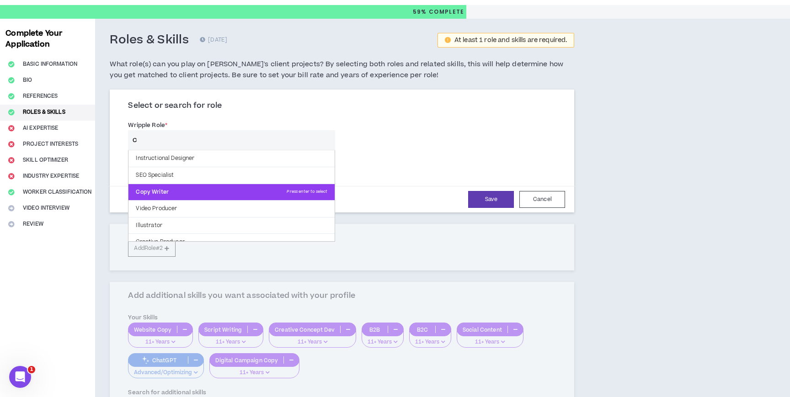
click at [197, 192] on p "Copy Writer Press enter to select" at bounding box center [231, 192] width 206 height 16
type input "Copy Writer"
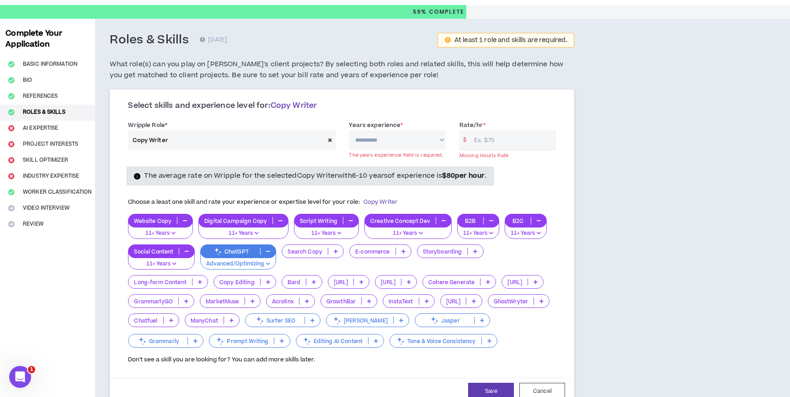
click at [395, 132] on label "Years experience *" at bounding box center [376, 125] width 54 height 15
click at [395, 132] on select "**********" at bounding box center [397, 140] width 97 height 20
click at [437, 138] on select "**********" at bounding box center [397, 140] width 97 height 20
select select "***"
click at [349, 130] on select "**********" at bounding box center [397, 140] width 97 height 20
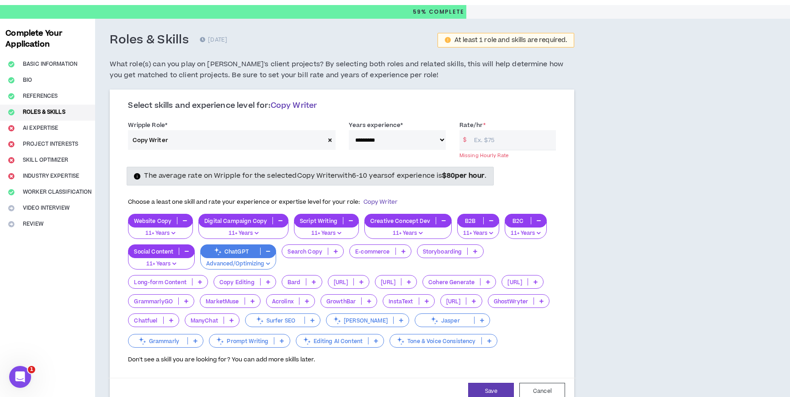
click at [493, 143] on input "Rate/hr *" at bounding box center [512, 140] width 86 height 20
type input "100"
click at [586, 173] on div "**********" at bounding box center [342, 354] width 494 height 670
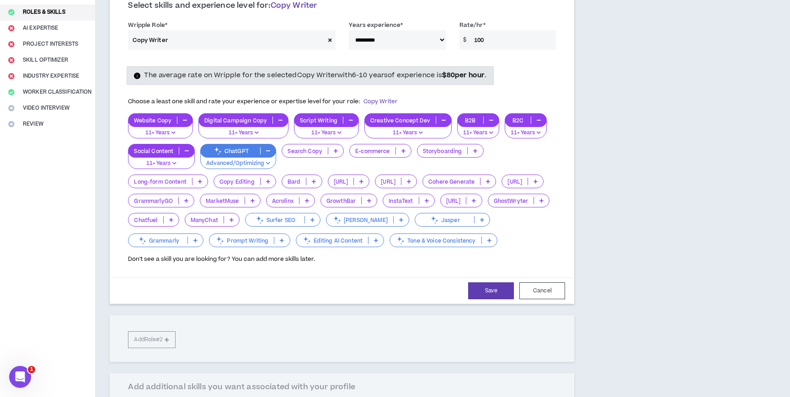
scroll to position [133, 0]
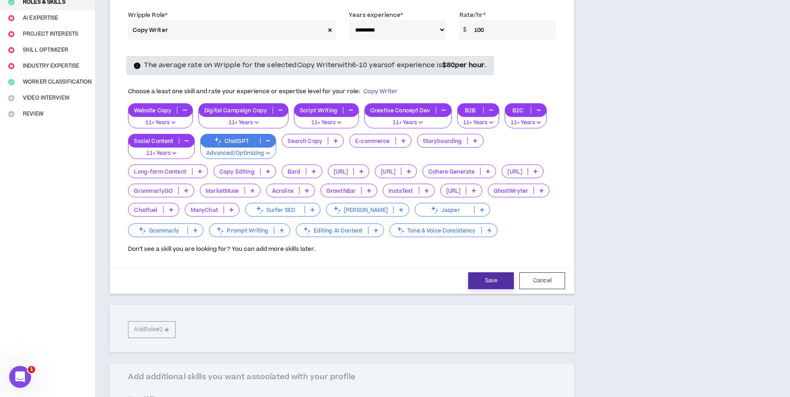
click at [499, 277] on button "Save" at bounding box center [491, 280] width 46 height 17
select select "***"
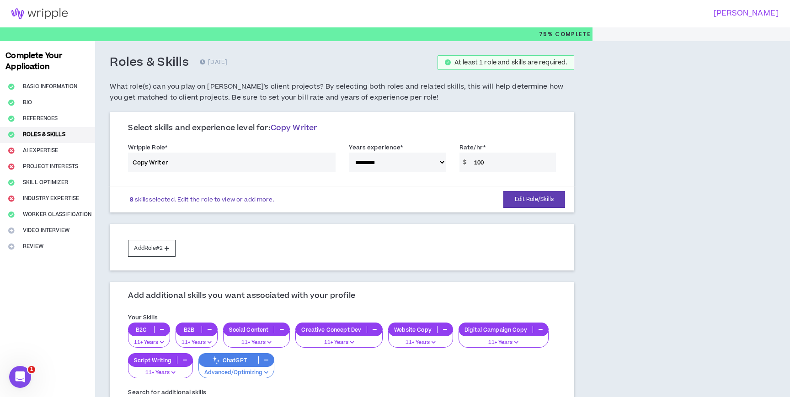
scroll to position [136, 0]
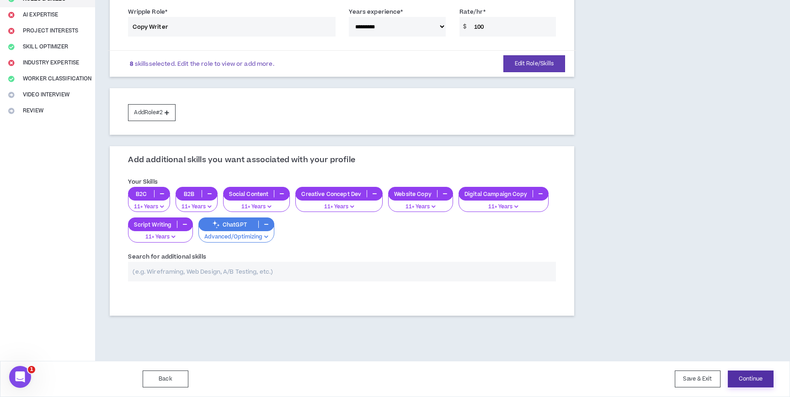
click at [732, 371] on button "Continue" at bounding box center [751, 379] width 46 height 17
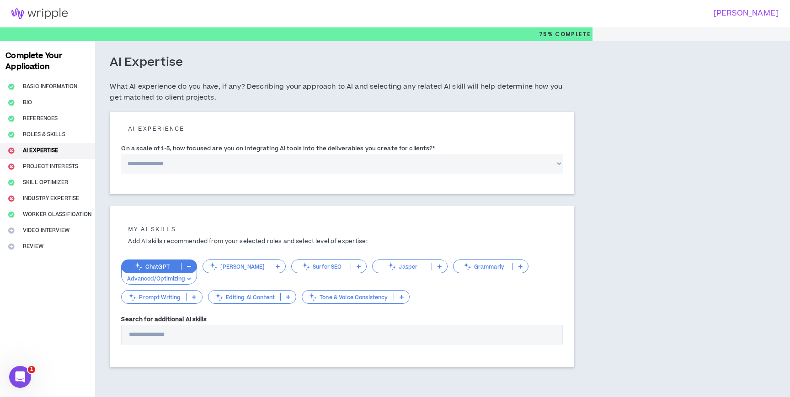
click at [188, 276] on p "Advanced/Optimizing" at bounding box center [159, 279] width 64 height 8
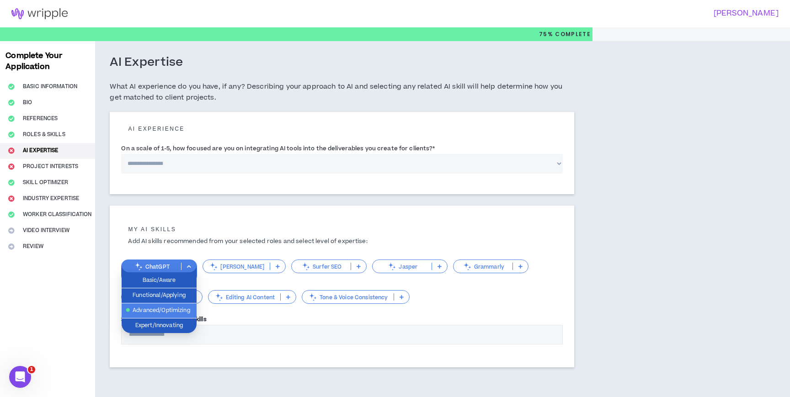
click at [189, 306] on span "Advanced/Optimizing" at bounding box center [159, 311] width 64 height 10
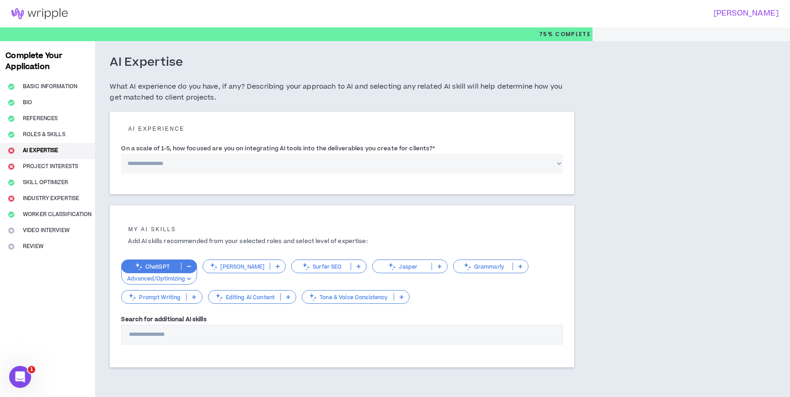
click at [215, 165] on select "**********" at bounding box center [342, 164] width 442 height 20
select select "*"
click at [121, 154] on select "**********" at bounding box center [342, 164] width 442 height 20
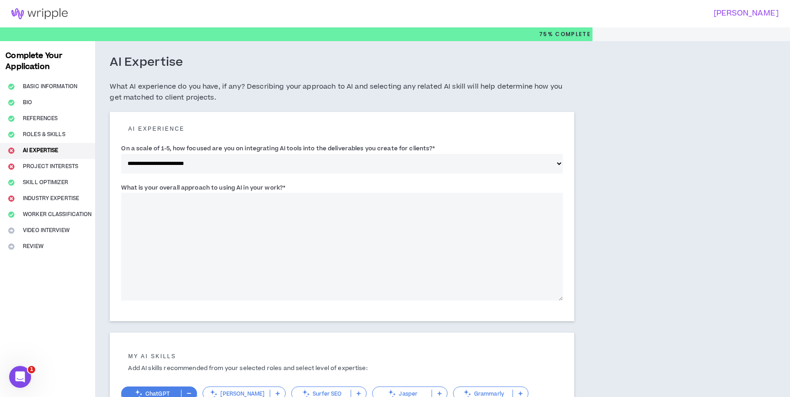
click at [457, 216] on textarea "What is your overall approach to using AI in your work? *" at bounding box center [342, 247] width 442 height 108
type textarea "*"
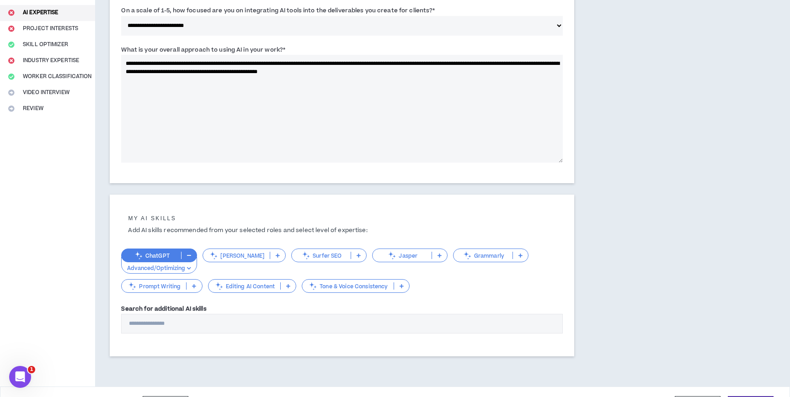
scroll to position [163, 0]
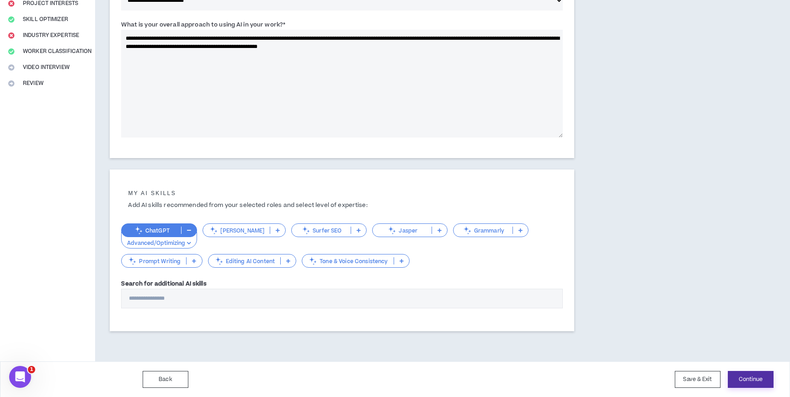
type textarea "**********"
click at [737, 375] on button "Continue" at bounding box center [751, 379] width 46 height 17
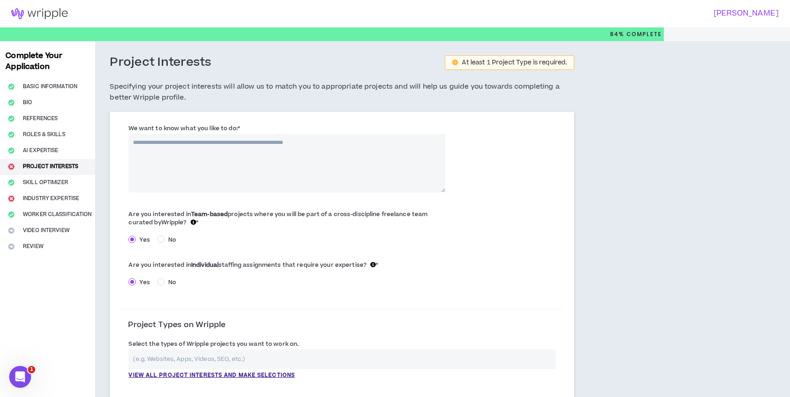
click at [330, 183] on textarea "We want to know what you like to do: *" at bounding box center [286, 163] width 317 height 59
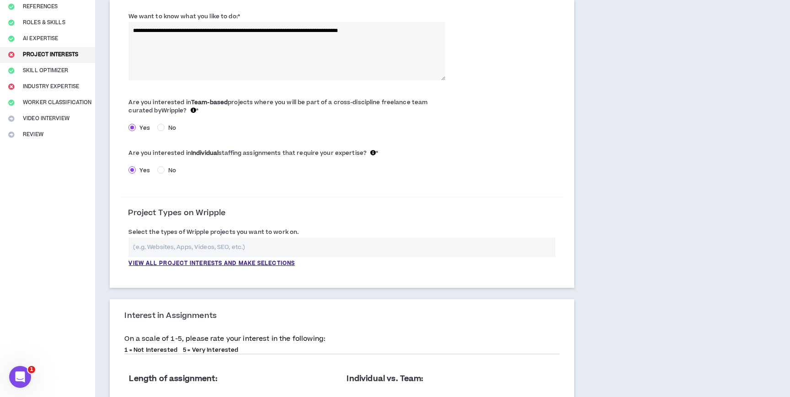
scroll to position [115, 0]
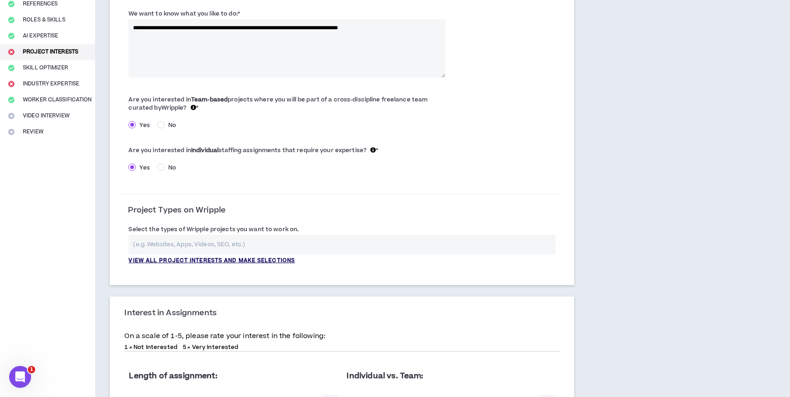
type textarea "**********"
click at [292, 259] on p "View all project interests and make selections" at bounding box center [211, 261] width 166 height 8
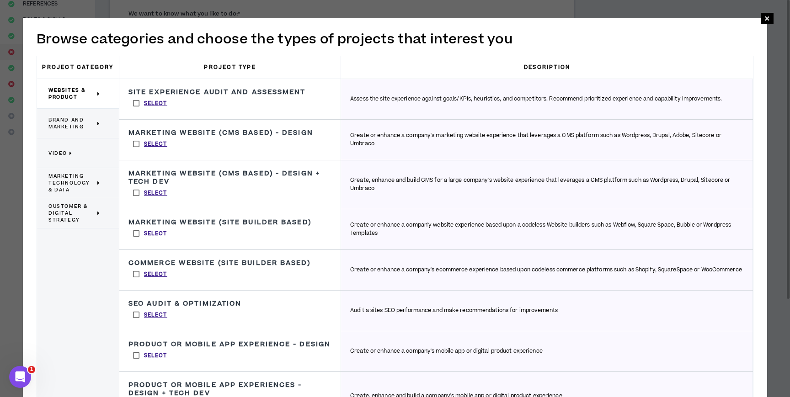
click at [97, 120] on icon at bounding box center [98, 123] width 3 height 7
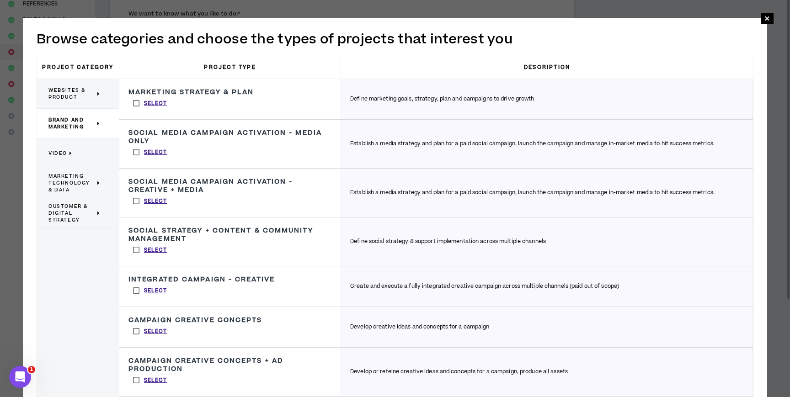
click at [134, 102] on label "Select" at bounding box center [149, 103] width 43 height 14
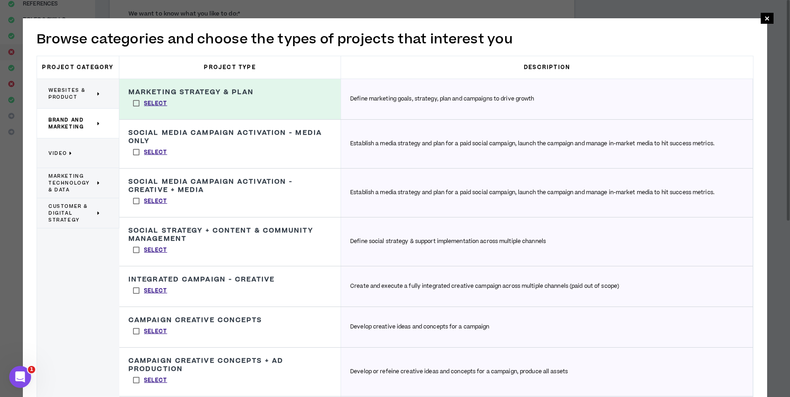
click at [134, 149] on label "Select" at bounding box center [149, 152] width 43 height 14
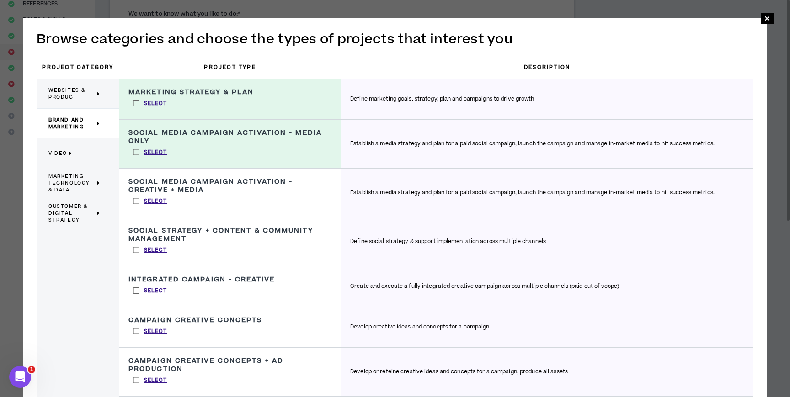
click at [135, 202] on label "Select" at bounding box center [149, 201] width 43 height 14
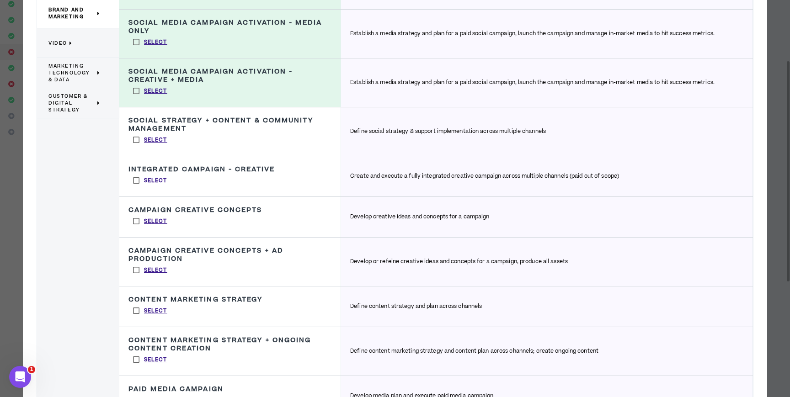
click at [137, 179] on label "Select" at bounding box center [149, 181] width 43 height 14
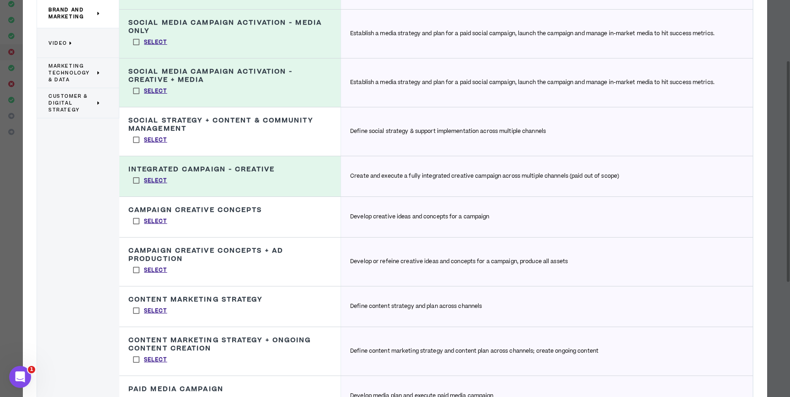
click at [137, 221] on label "Select" at bounding box center [149, 221] width 43 height 14
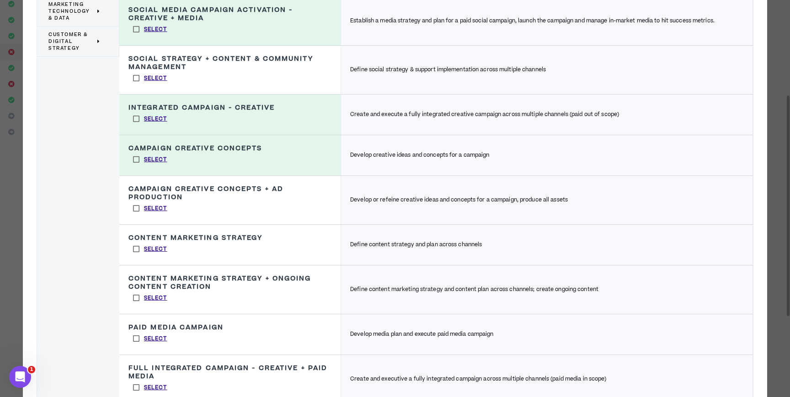
click at [137, 212] on label "Select" at bounding box center [149, 209] width 43 height 14
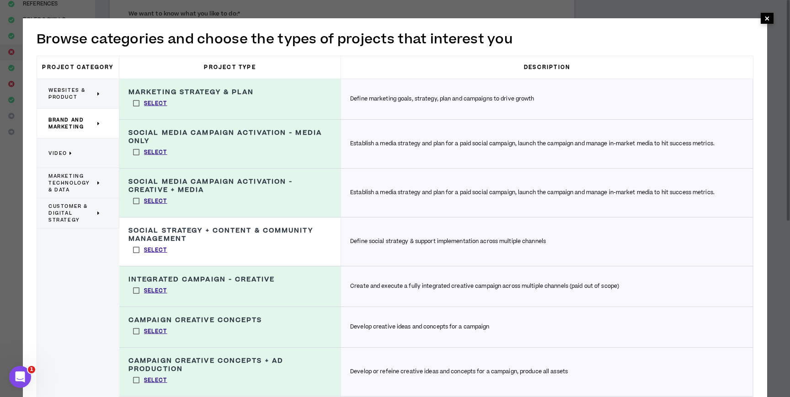
click at [766, 18] on span "×" at bounding box center [766, 18] width 5 height 11
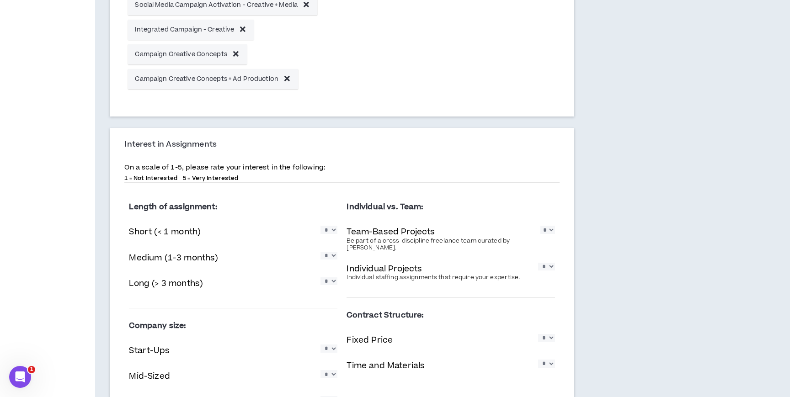
scroll to position [487, 0]
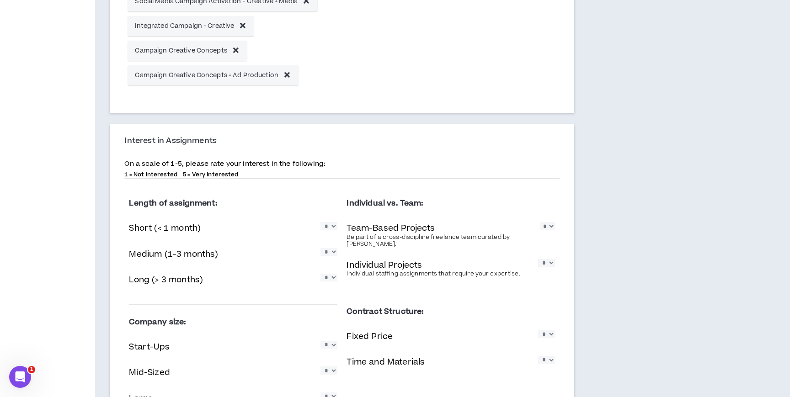
click at [327, 225] on select "* * * * *" at bounding box center [328, 226] width 17 height 8
select select "*"
click at [320, 223] on select "* * * * *" at bounding box center [328, 226] width 17 height 8
click at [328, 254] on select "* * * * *" at bounding box center [328, 252] width 17 height 8
click at [326, 256] on select "* * * * *" at bounding box center [328, 252] width 17 height 8
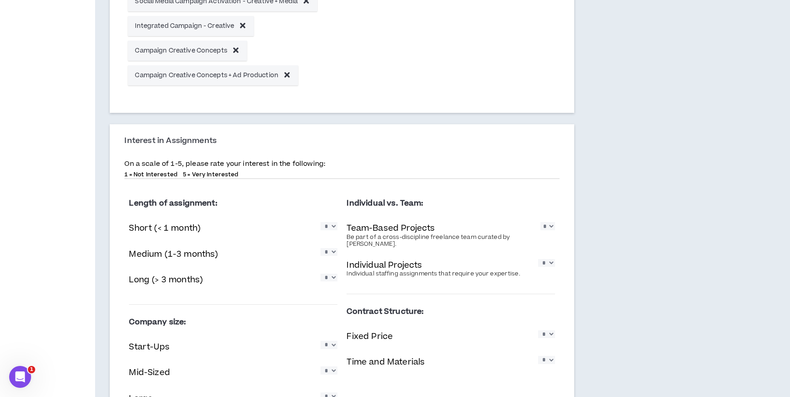
select select "*"
click at [320, 248] on select "* * * * *" at bounding box center [328, 252] width 17 height 8
click at [326, 279] on select "* * * * *" at bounding box center [328, 278] width 17 height 8
select select "*"
click at [320, 274] on select "* * * * *" at bounding box center [328, 278] width 17 height 8
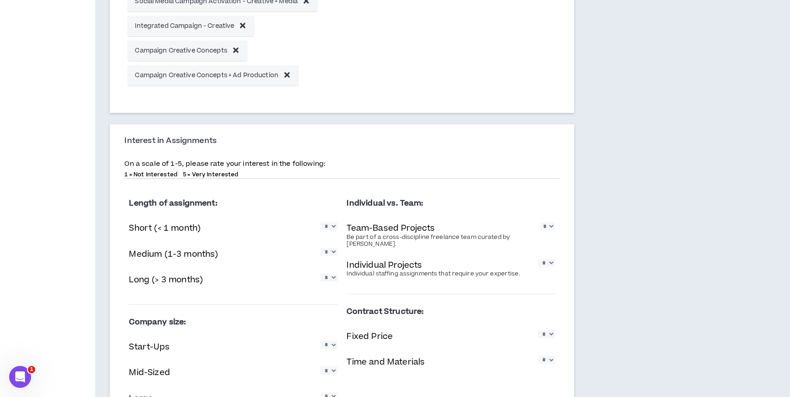
click at [540, 230] on select "* * * * *" at bounding box center [547, 226] width 15 height 8
select select "*"
click at [540, 223] on select "* * * * *" at bounding box center [547, 226] width 15 height 8
click at [543, 271] on div "Individual Projects Individual staffing assignments that require your expertise…" at bounding box center [450, 268] width 208 height 23
click at [543, 267] on select "* * * * *" at bounding box center [546, 263] width 17 height 8
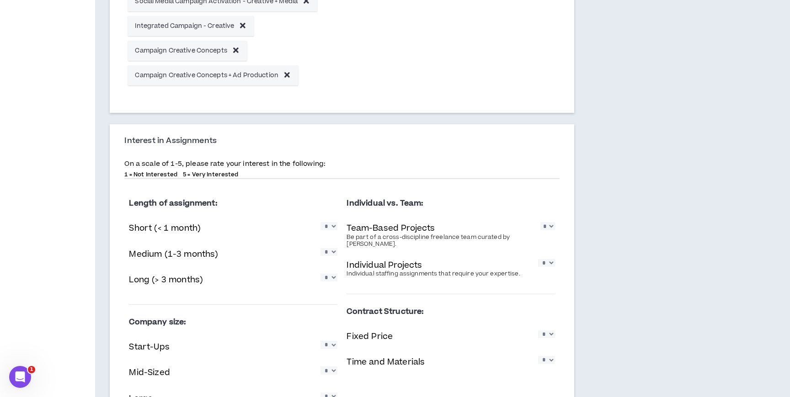
select select "*"
click at [538, 259] on select "* * * * *" at bounding box center [546, 263] width 17 height 8
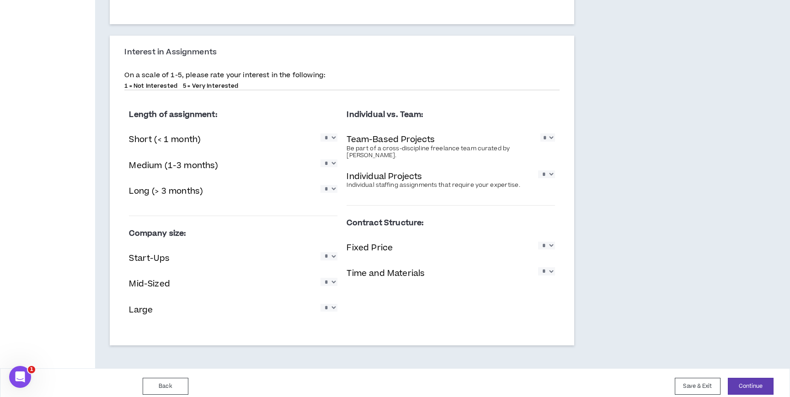
scroll to position [583, 0]
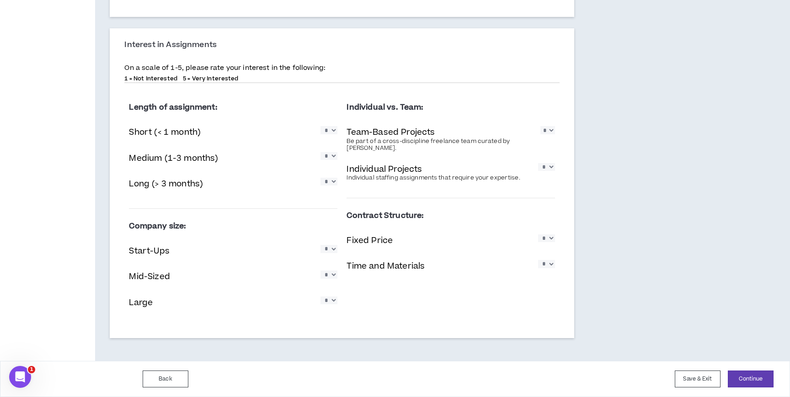
click at [323, 247] on select "* * * * *" at bounding box center [328, 249] width 17 height 8
select select "*"
click at [320, 245] on select "* * * * *" at bounding box center [328, 249] width 17 height 8
click at [328, 277] on select "* * * * *" at bounding box center [328, 275] width 17 height 8
select select "*"
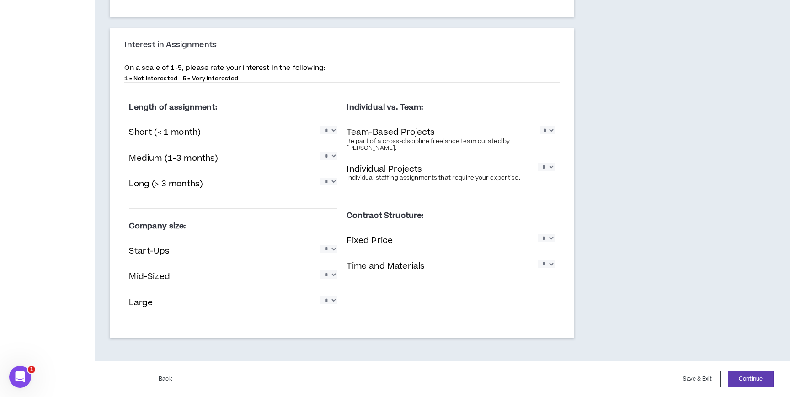
click at [320, 271] on select "* * * * *" at bounding box center [328, 275] width 17 height 8
click at [328, 302] on select "* * * * *" at bounding box center [328, 301] width 17 height 8
select select "*"
click at [320, 297] on select "* * * * *" at bounding box center [328, 301] width 17 height 8
click at [543, 240] on select "* * * * *" at bounding box center [546, 238] width 17 height 8
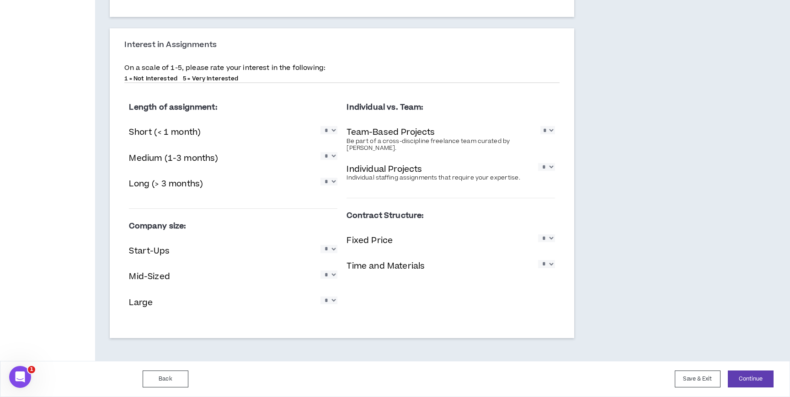
select select "*"
click at [538, 234] on select "* * * * *" at bounding box center [546, 238] width 17 height 8
click at [543, 268] on select "* * * * *" at bounding box center [546, 264] width 17 height 8
select select "*"
click at [538, 260] on select "* * * * *" at bounding box center [546, 264] width 17 height 8
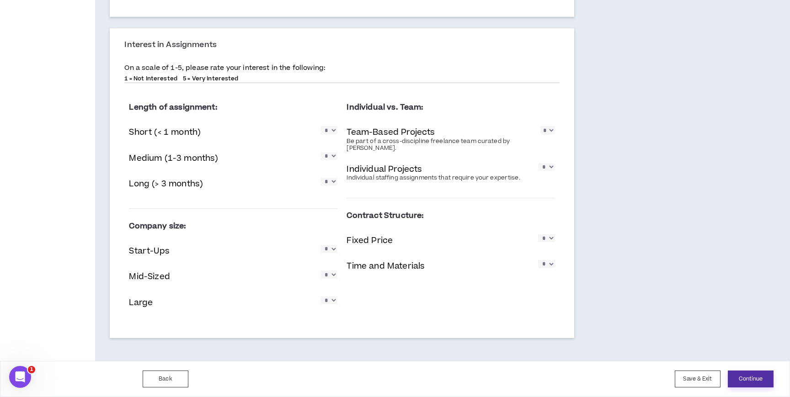
click at [752, 377] on button "Continue" at bounding box center [751, 379] width 46 height 17
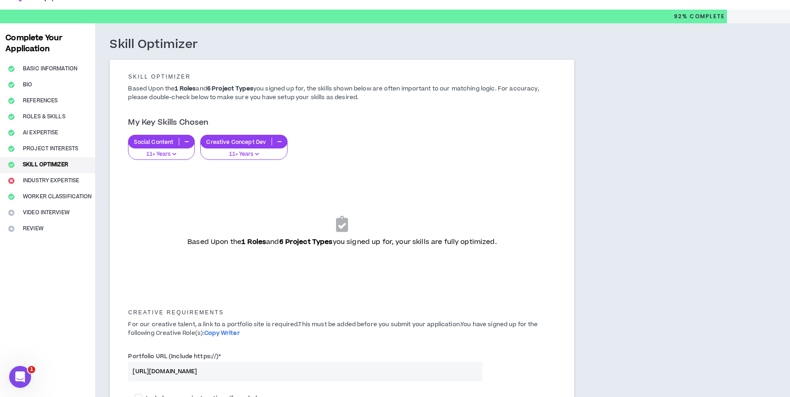
scroll to position [10, 0]
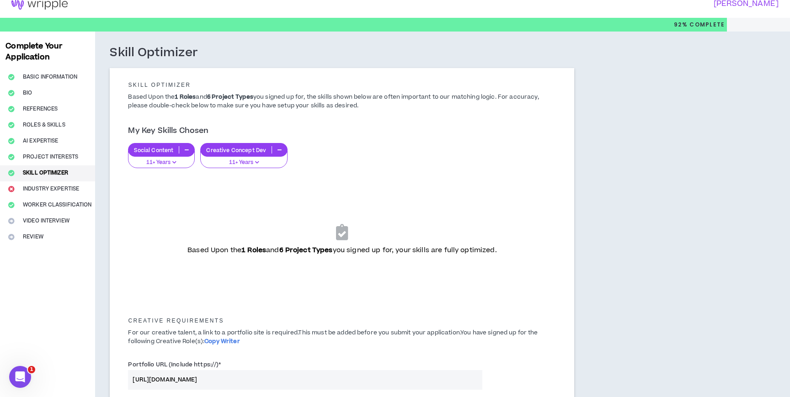
click at [341, 177] on div "Based Upon the 1 Roles and 6 Project Types you signed up for, your skills are f…" at bounding box center [342, 237] width 442 height 120
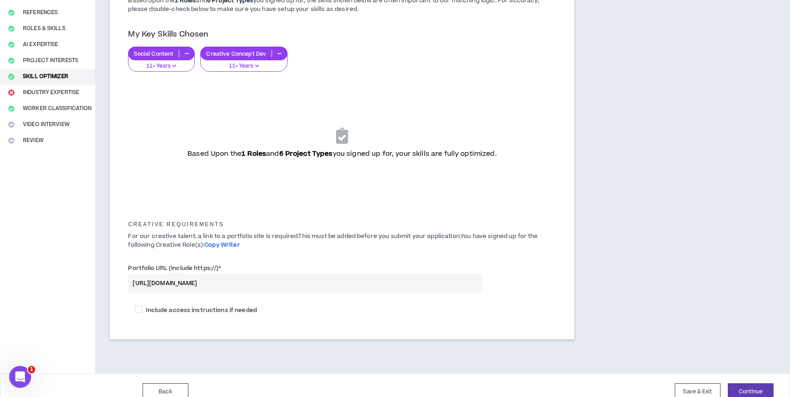
scroll to position [106, 0]
click at [740, 387] on button "Continue" at bounding box center [751, 392] width 46 height 17
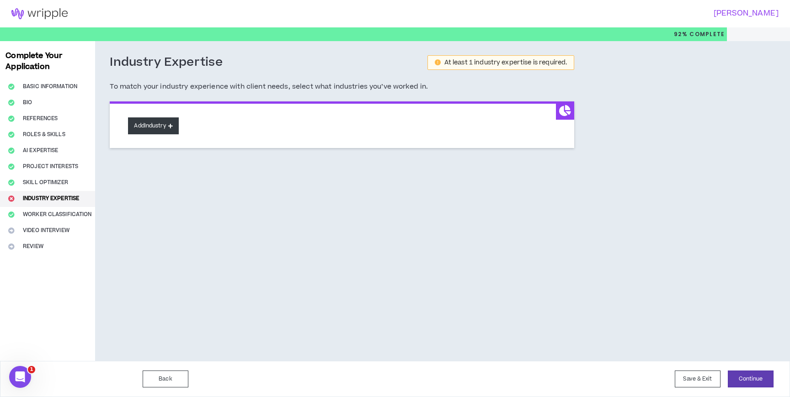
click at [170, 126] on button "Add Industry" at bounding box center [153, 125] width 50 height 17
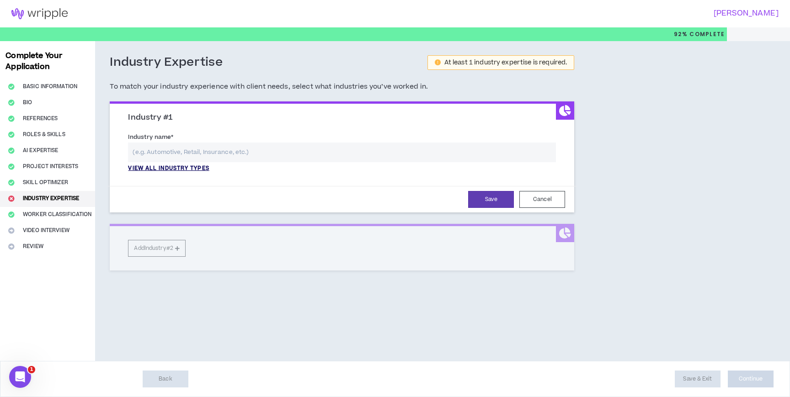
click at [170, 168] on p "View all industry types" at bounding box center [168, 169] width 81 height 8
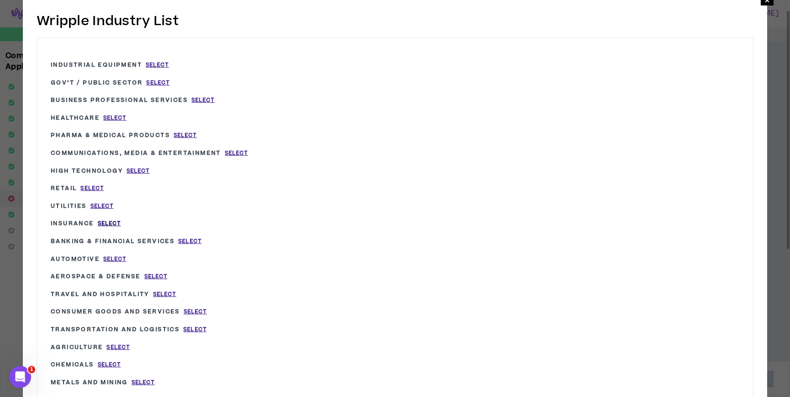
click at [110, 223] on span "Select" at bounding box center [109, 224] width 23 height 8
type input "Insurance"
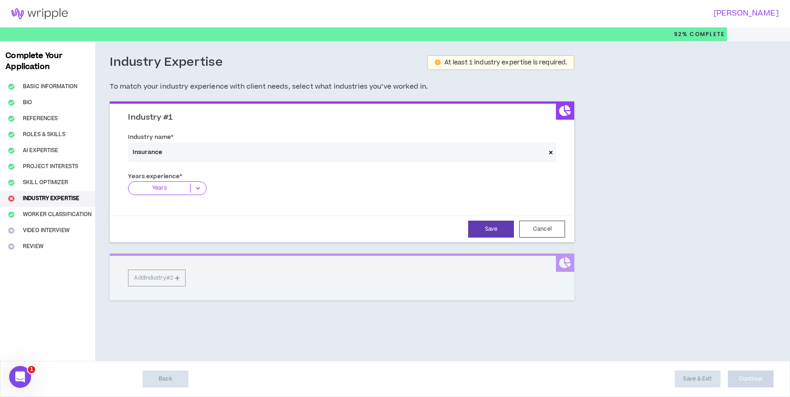
click at [189, 186] on p "Years" at bounding box center [159, 188] width 62 height 9
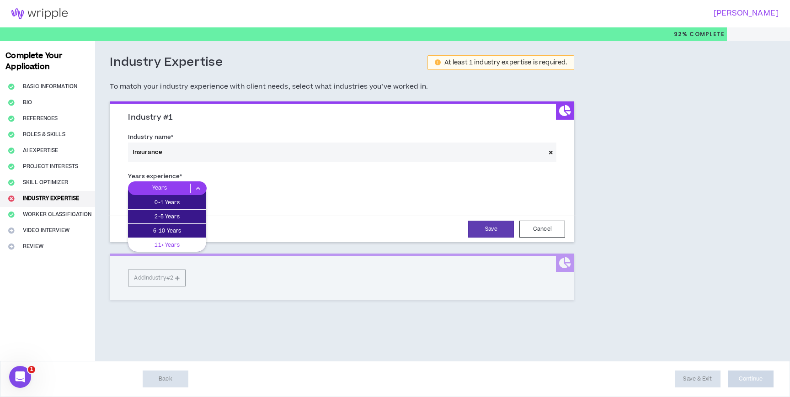
click at [188, 239] on div "11+ Years" at bounding box center [167, 245] width 78 height 14
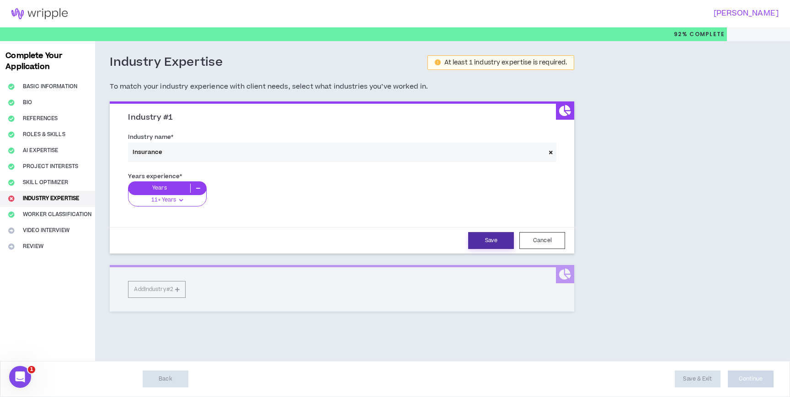
click at [478, 245] on button "Save" at bounding box center [491, 240] width 46 height 17
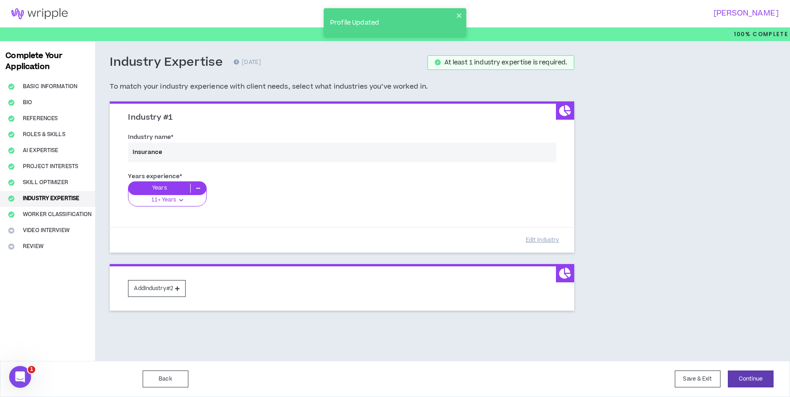
click at [206, 154] on div "Industry name * Insurance" at bounding box center [342, 149] width 442 height 39
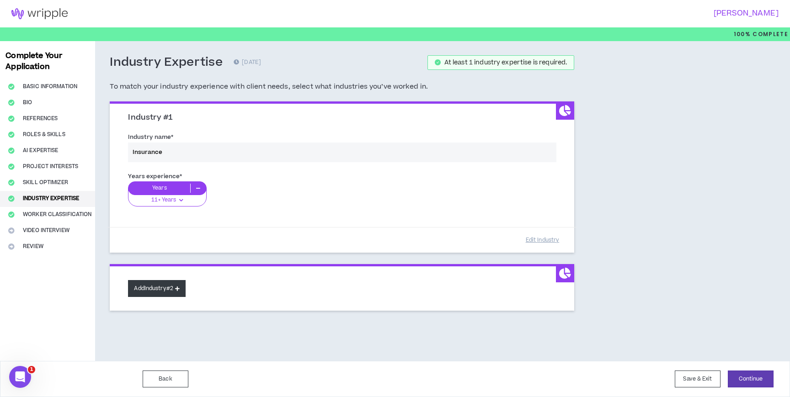
click at [175, 285] on button "Add Industry #2" at bounding box center [157, 288] width 58 height 17
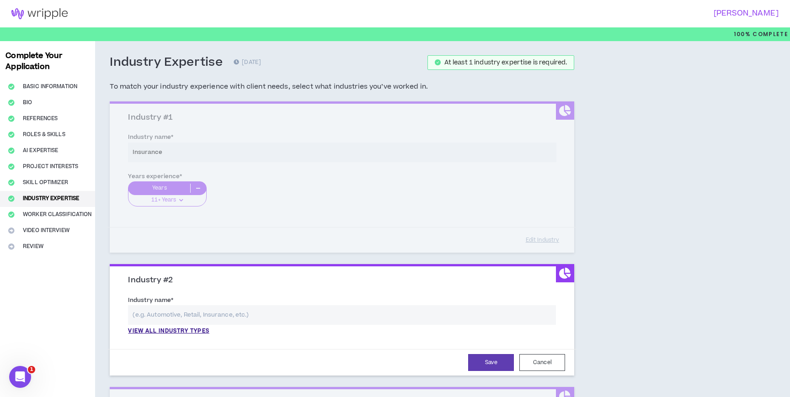
click at [176, 309] on input "text" at bounding box center [342, 315] width 428 height 20
type input "d"
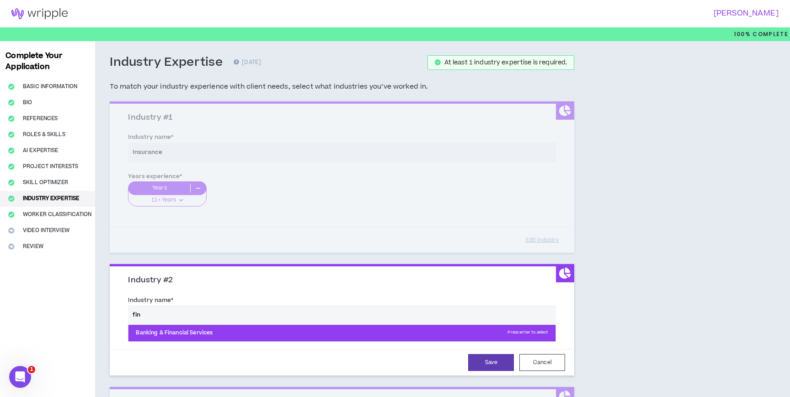
click at [165, 330] on p "Banking & Financial Services Press enter to select" at bounding box center [341, 333] width 427 height 16
type input "Banking & Financial Services"
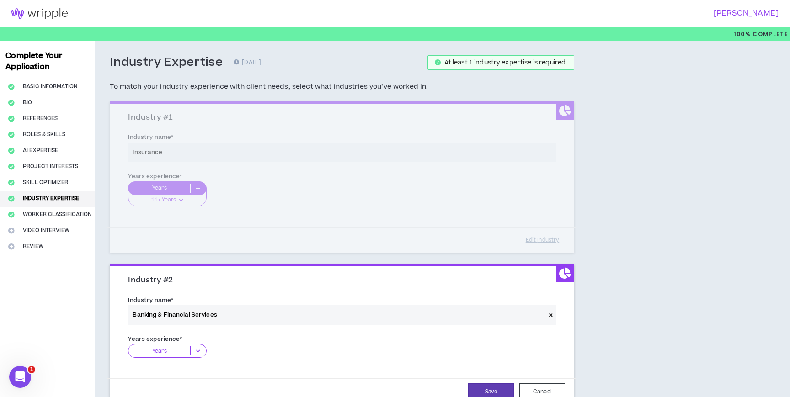
click at [199, 354] on icon at bounding box center [198, 350] width 15 height 9
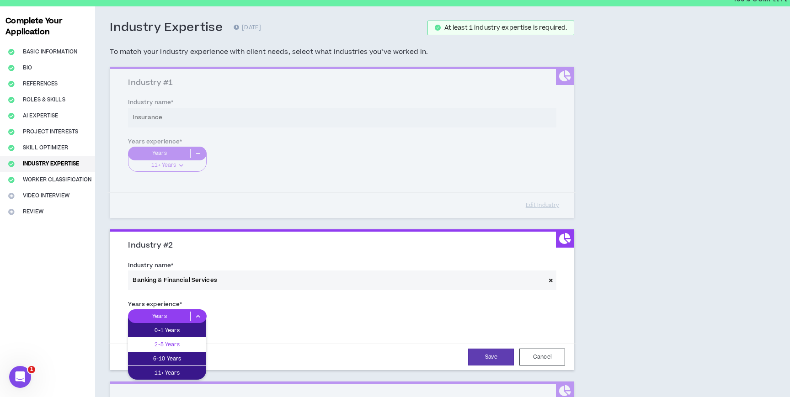
scroll to position [38, 0]
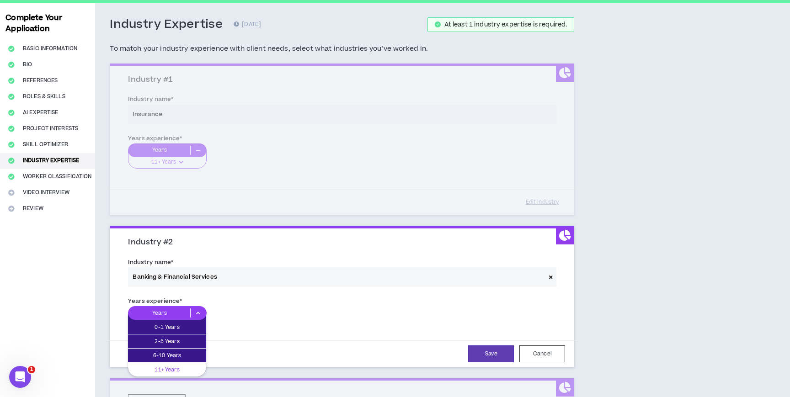
click at [187, 369] on p "11+ Years" at bounding box center [167, 370] width 78 height 10
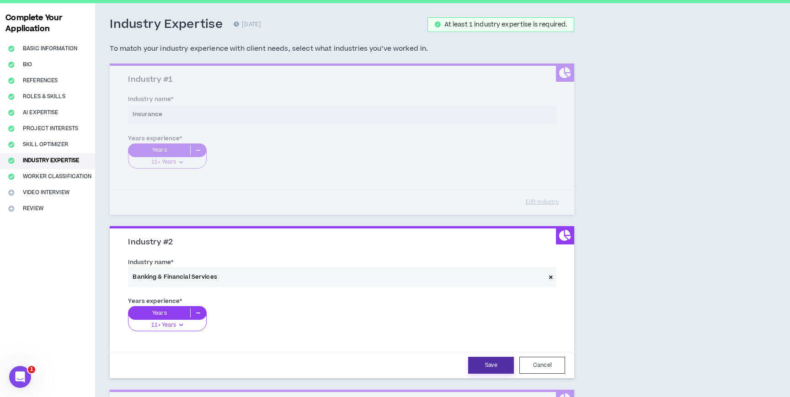
click at [491, 364] on button "Save" at bounding box center [491, 365] width 46 height 17
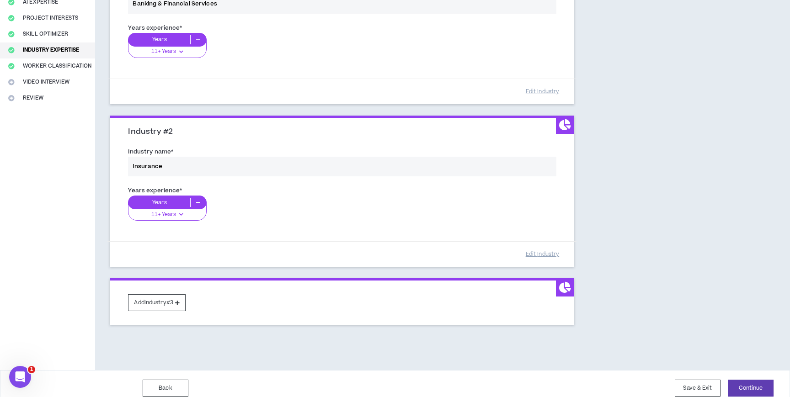
scroll to position [158, 0]
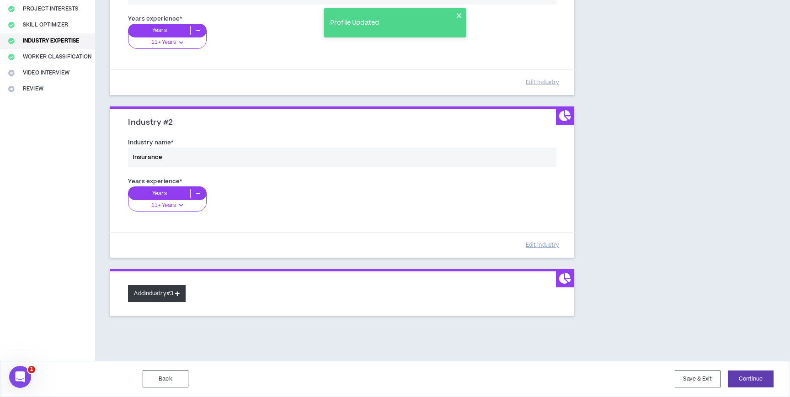
click at [170, 292] on button "Add Industry #3" at bounding box center [157, 293] width 58 height 17
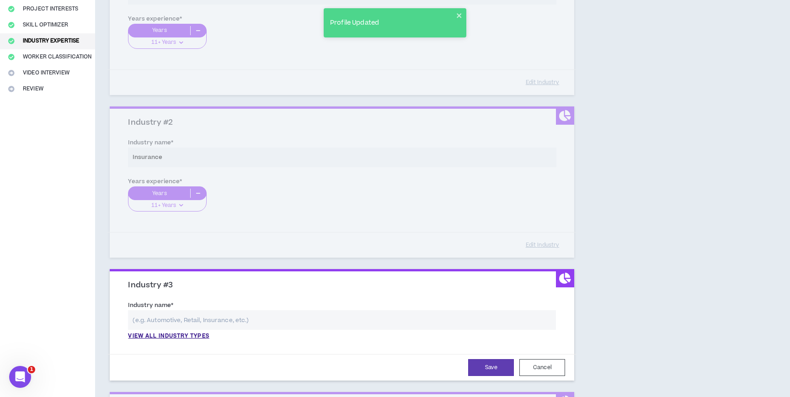
click at [174, 319] on input "text" at bounding box center [342, 320] width 428 height 20
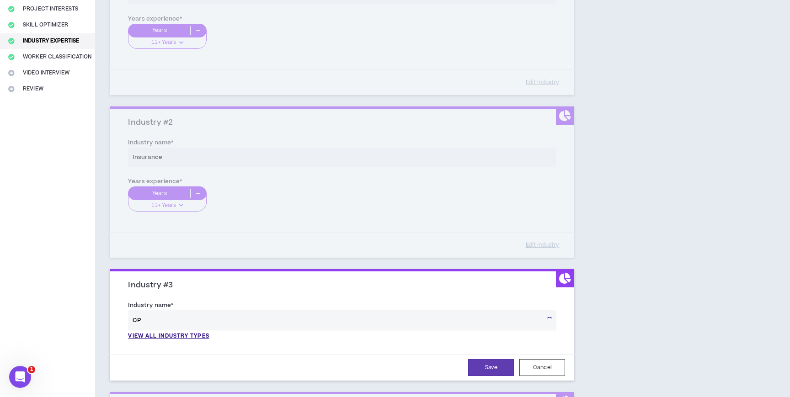
type input "C"
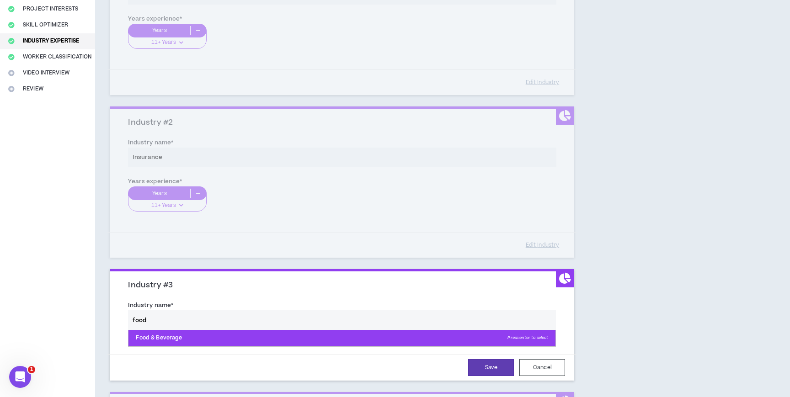
click at [165, 342] on p "Food & Beverage Press enter to select" at bounding box center [341, 338] width 427 height 16
type input "Food & Beverage"
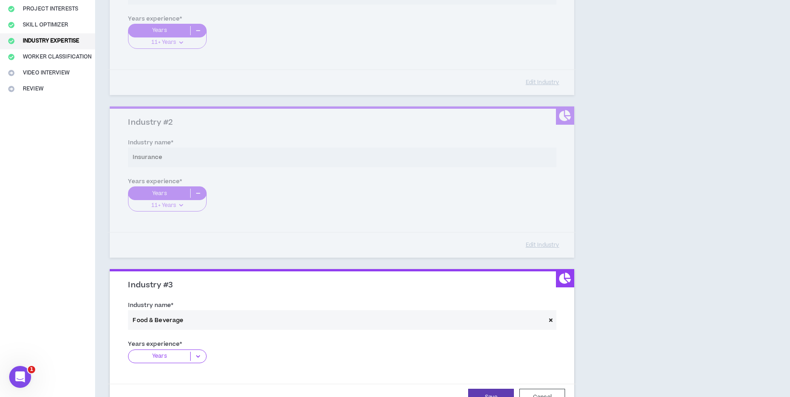
click at [194, 353] on icon at bounding box center [198, 356] width 15 height 9
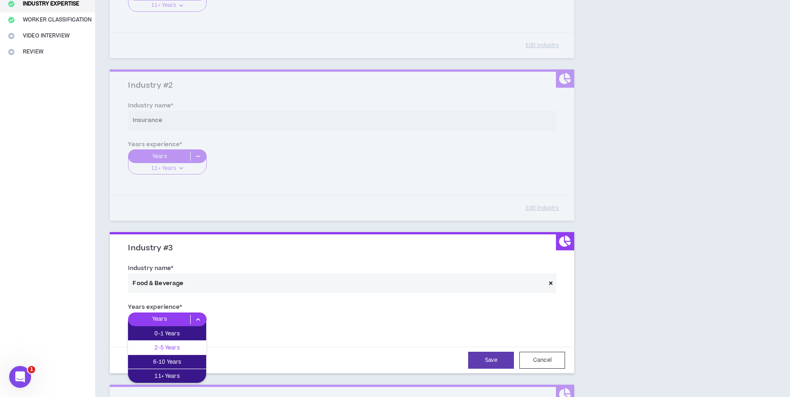
scroll to position [196, 0]
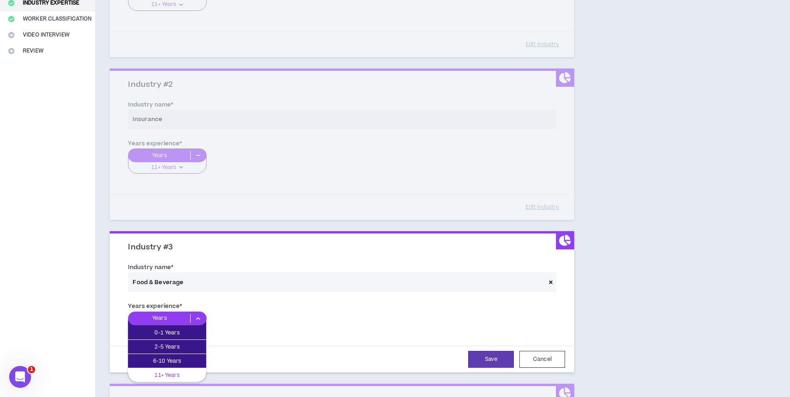
click at [186, 378] on p "11+ Years" at bounding box center [167, 375] width 78 height 10
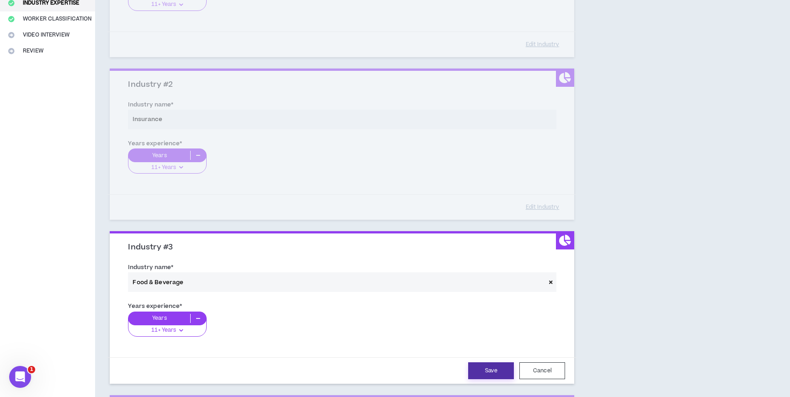
click at [489, 370] on button "Save" at bounding box center [491, 370] width 46 height 17
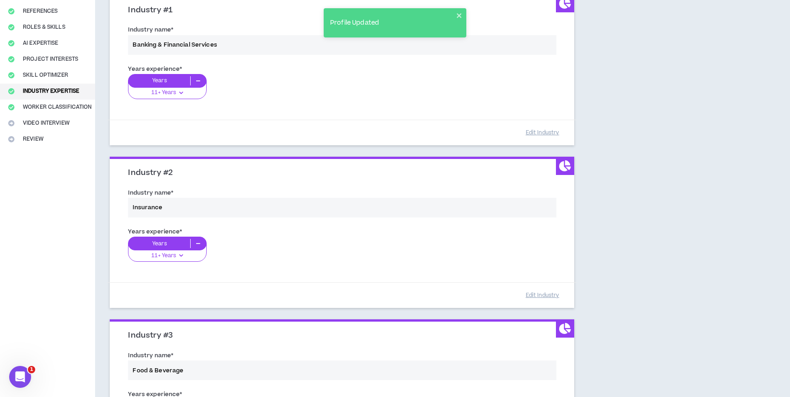
scroll to position [320, 0]
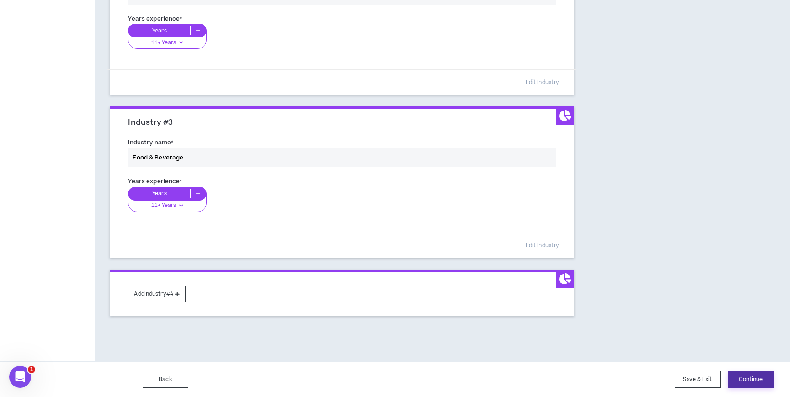
click at [744, 380] on button "Continue" at bounding box center [751, 379] width 46 height 17
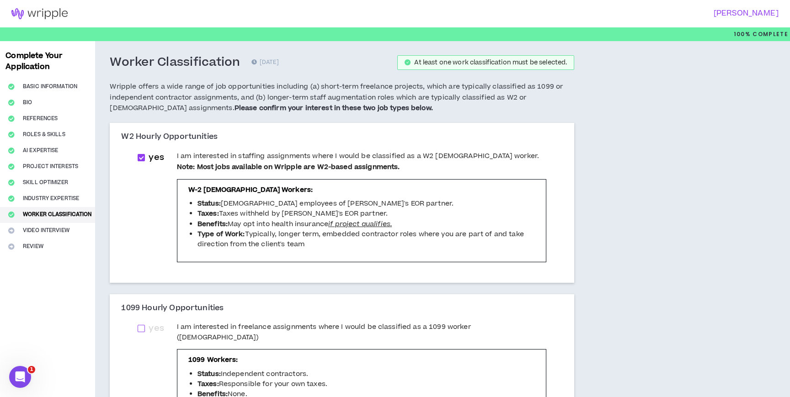
click at [142, 329] on span at bounding box center [141, 328] width 7 height 7
checkbox input "****"
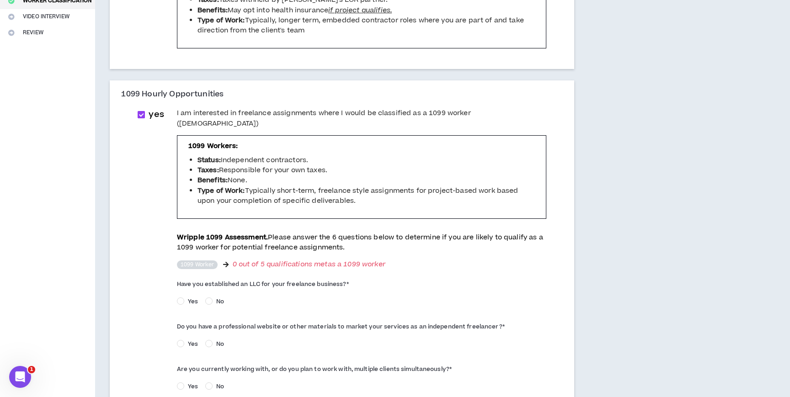
scroll to position [214, 0]
click at [188, 301] on span "Yes" at bounding box center [192, 301] width 17 height 8
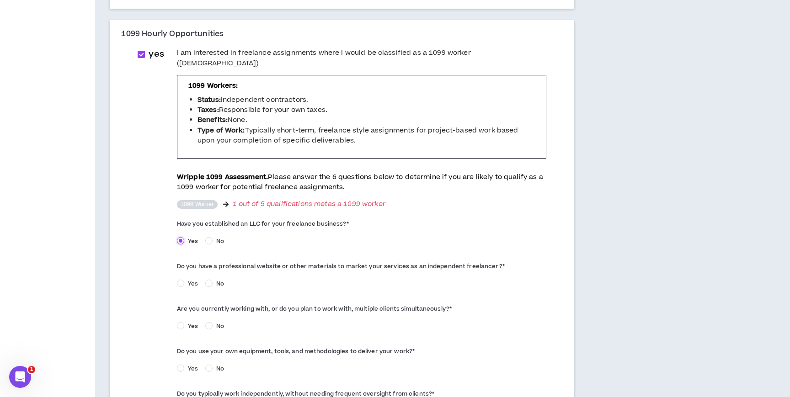
scroll to position [275, 0]
click at [186, 283] on span "Yes" at bounding box center [192, 283] width 17 height 8
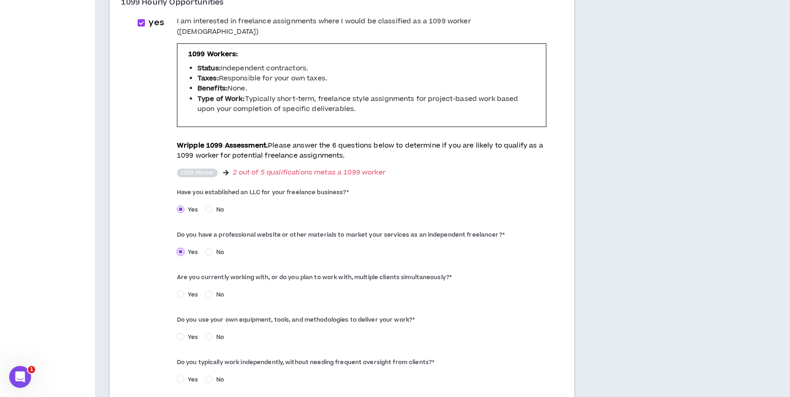
scroll to position [307, 0]
click at [185, 292] on span "Yes" at bounding box center [192, 293] width 17 height 8
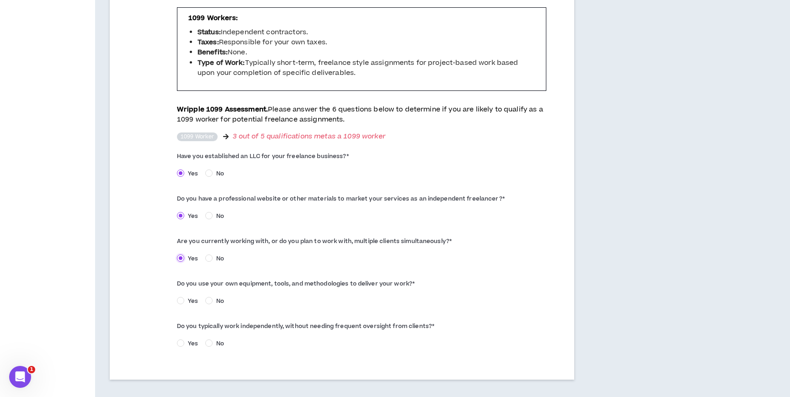
scroll to position [342, 0]
click at [184, 300] on span "Yes" at bounding box center [192, 301] width 17 height 8
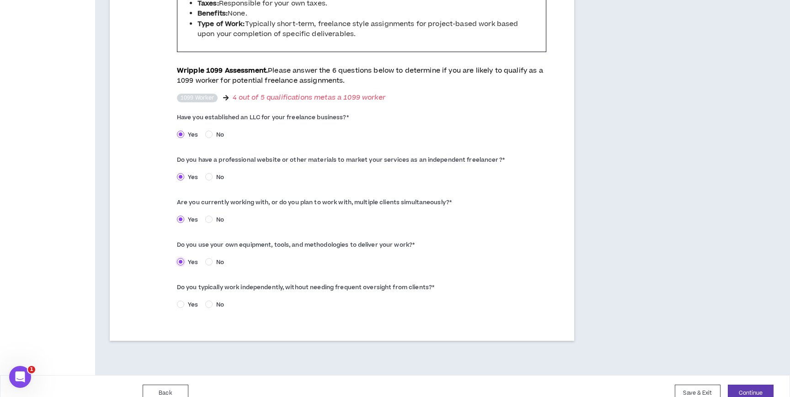
scroll to position [386, 0]
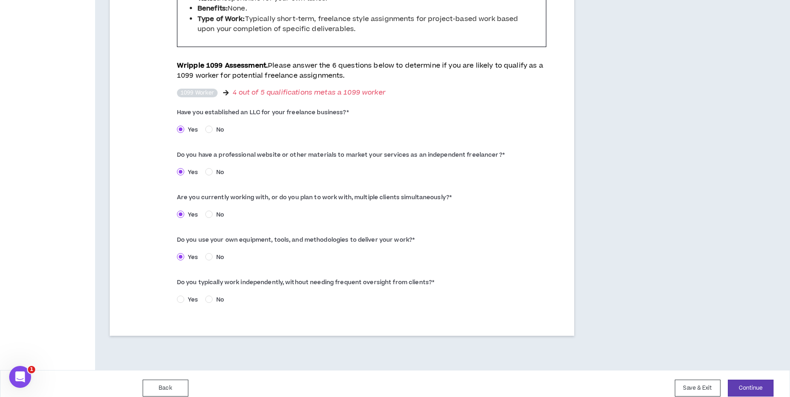
click at [184, 300] on span "Yes" at bounding box center [192, 300] width 17 height 8
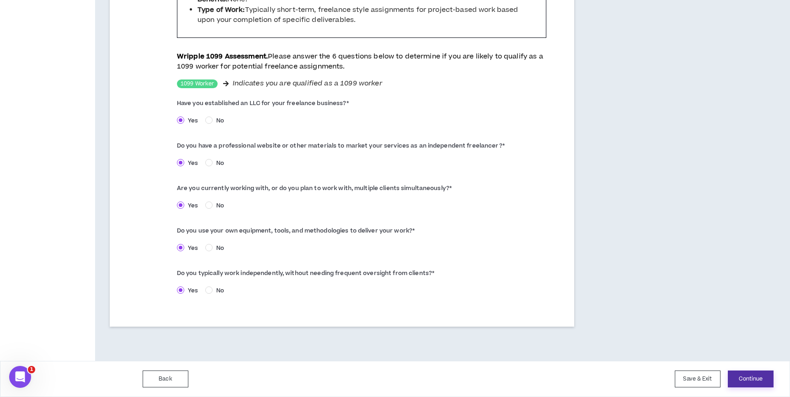
click at [767, 377] on button "Continue" at bounding box center [751, 379] width 46 height 17
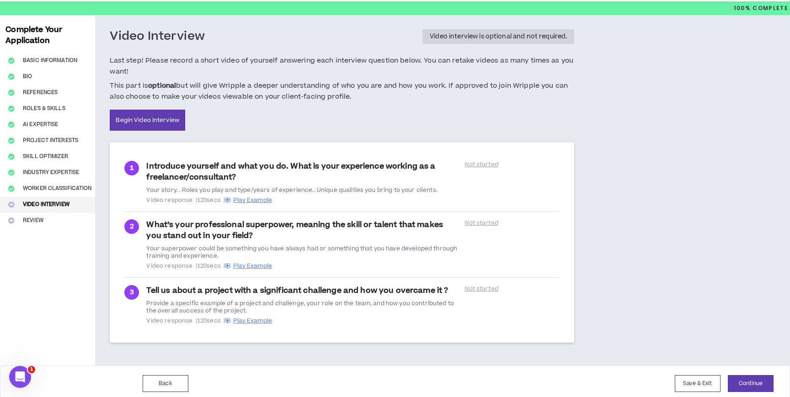
scroll to position [31, 0]
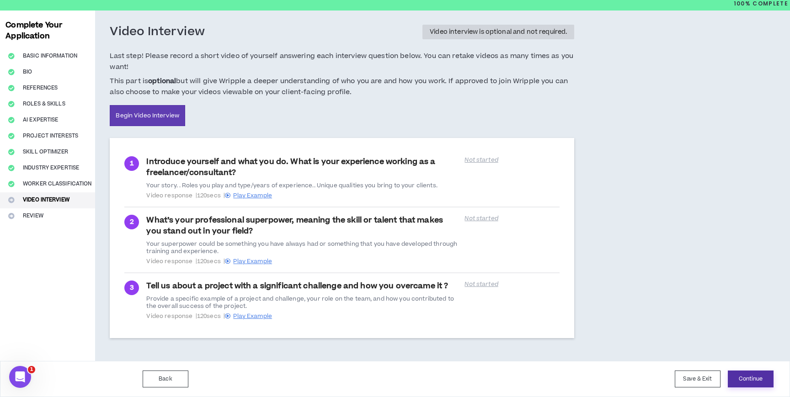
click at [752, 382] on button "Continue" at bounding box center [751, 379] width 46 height 17
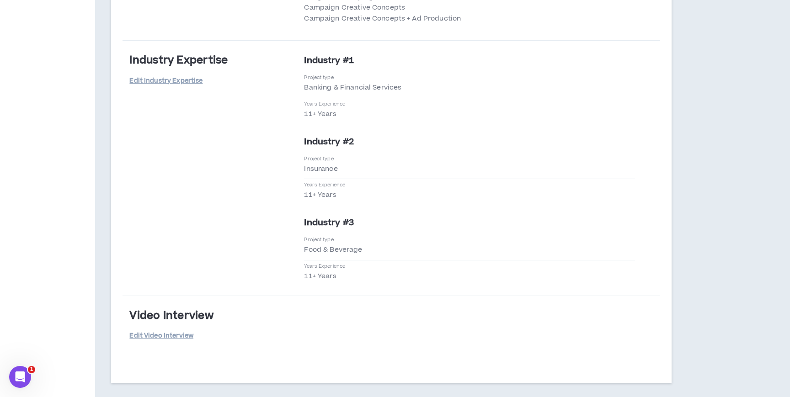
scroll to position [1567, 0]
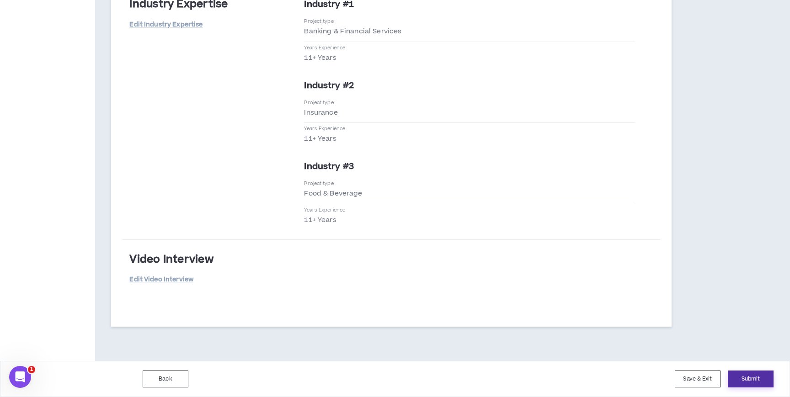
click at [743, 375] on button "Submit" at bounding box center [751, 379] width 46 height 17
